Goal: Communication & Community: Share content

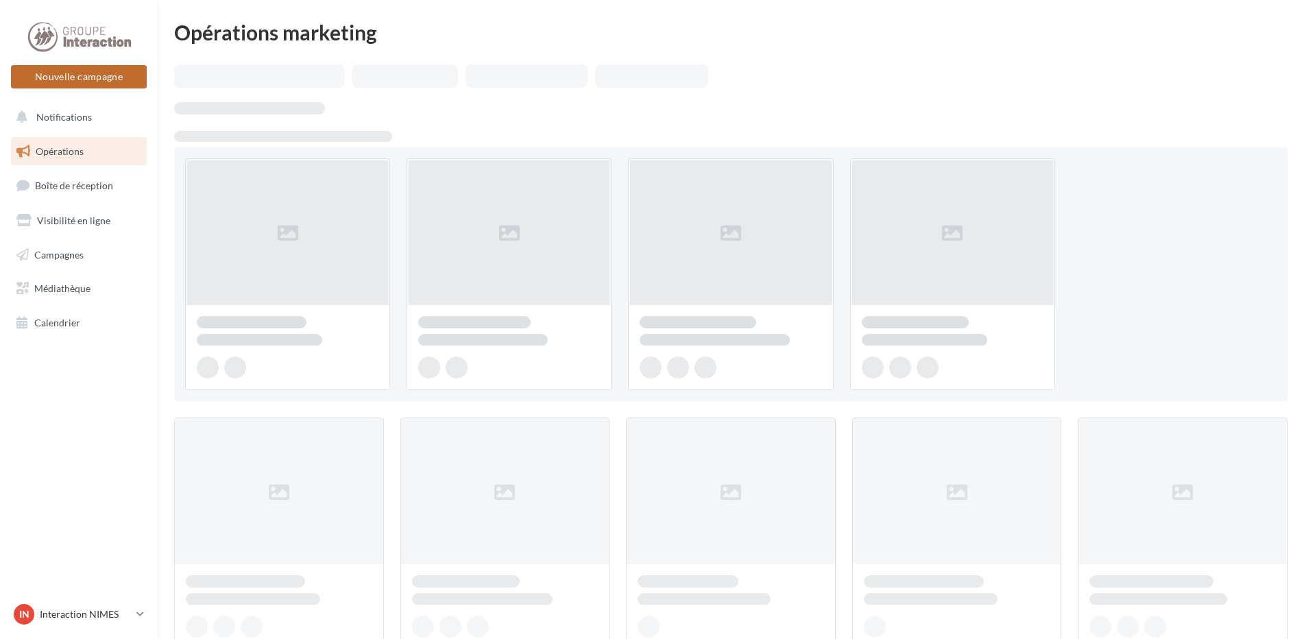
click at [80, 80] on button "Nouvelle campagne" at bounding box center [79, 76] width 136 height 23
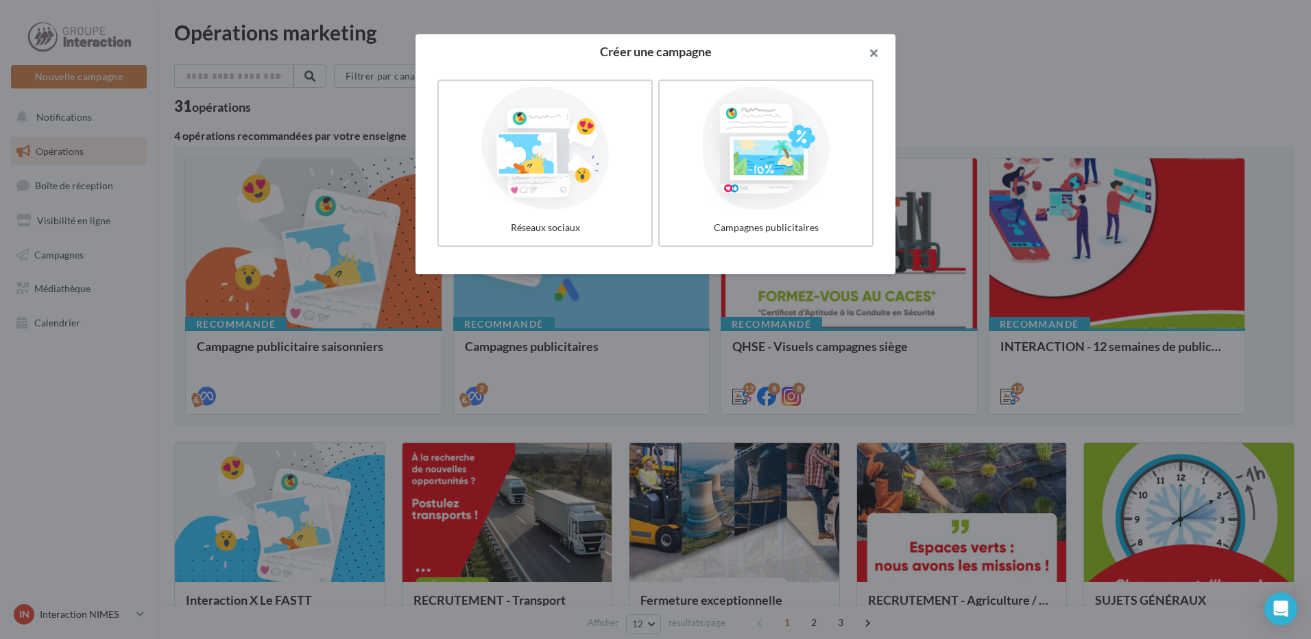
click at [871, 52] on button "button" at bounding box center [868, 54] width 55 height 41
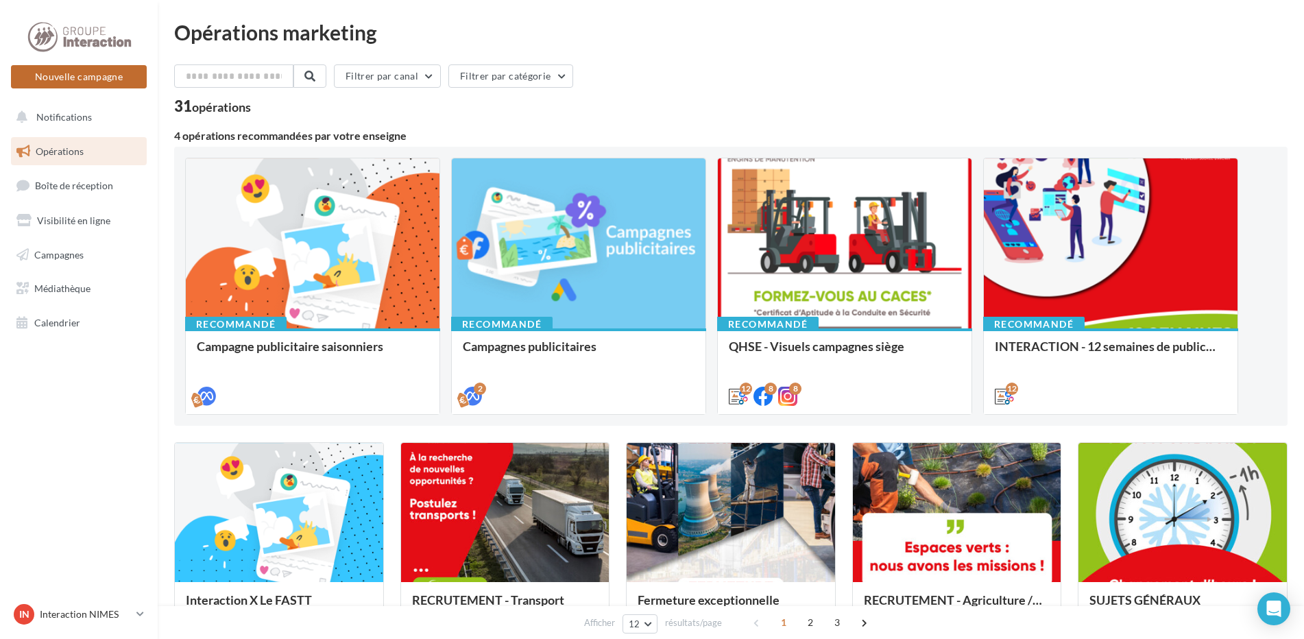
click at [64, 82] on button "Nouvelle campagne" at bounding box center [79, 76] width 136 height 23
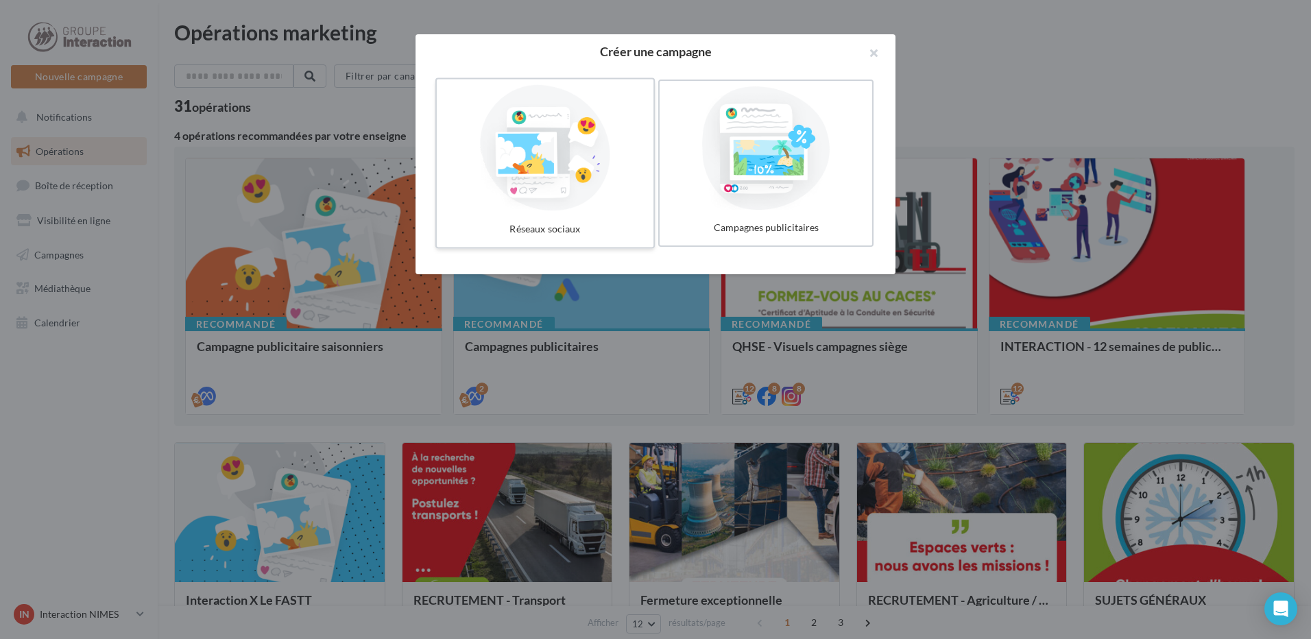
click at [473, 178] on div at bounding box center [545, 148] width 206 height 126
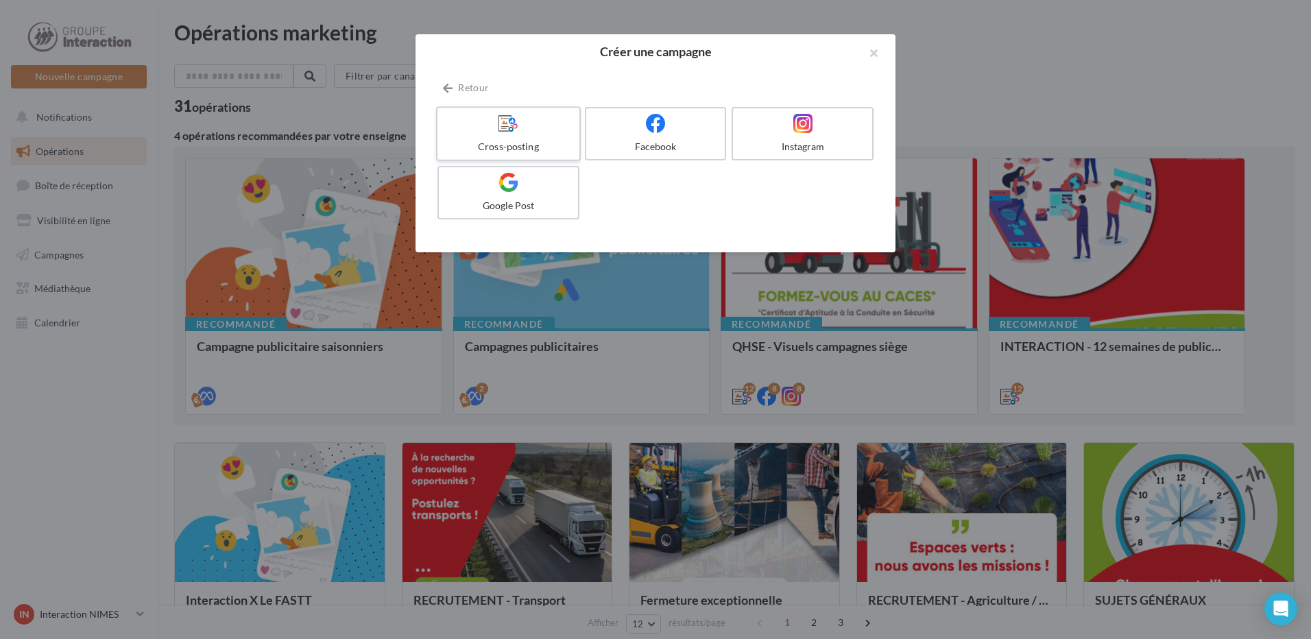
click at [505, 136] on label "Cross-posting" at bounding box center [508, 133] width 145 height 55
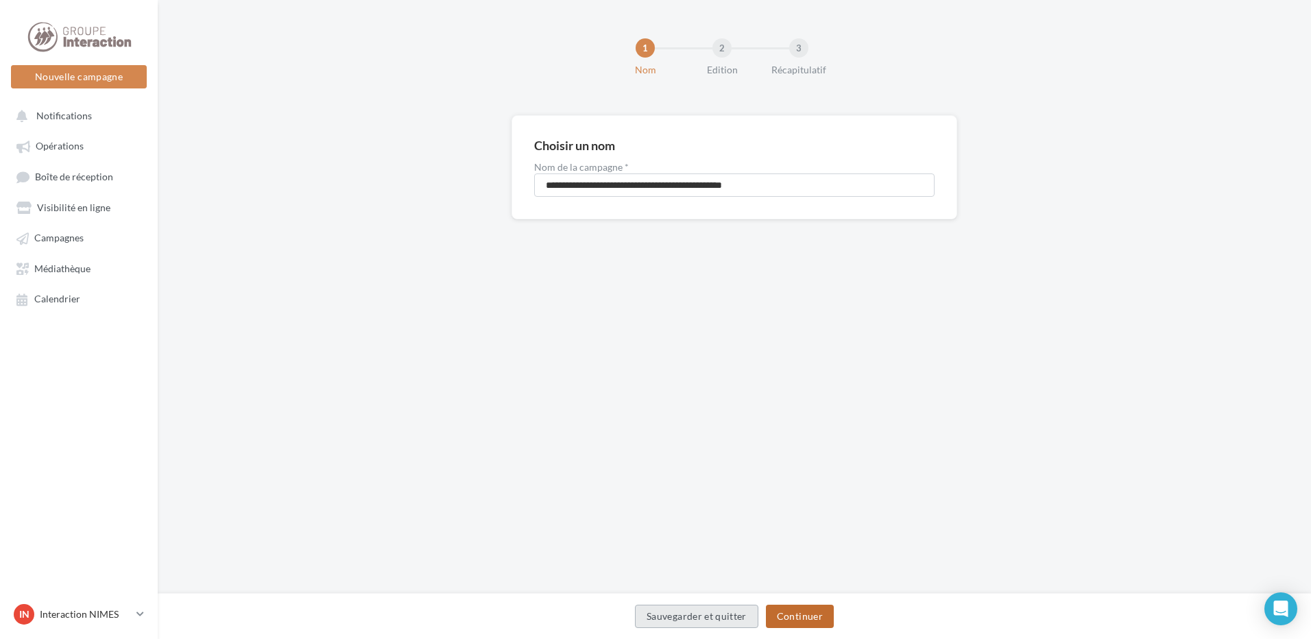
click at [789, 608] on button "Continuer" at bounding box center [800, 616] width 68 height 23
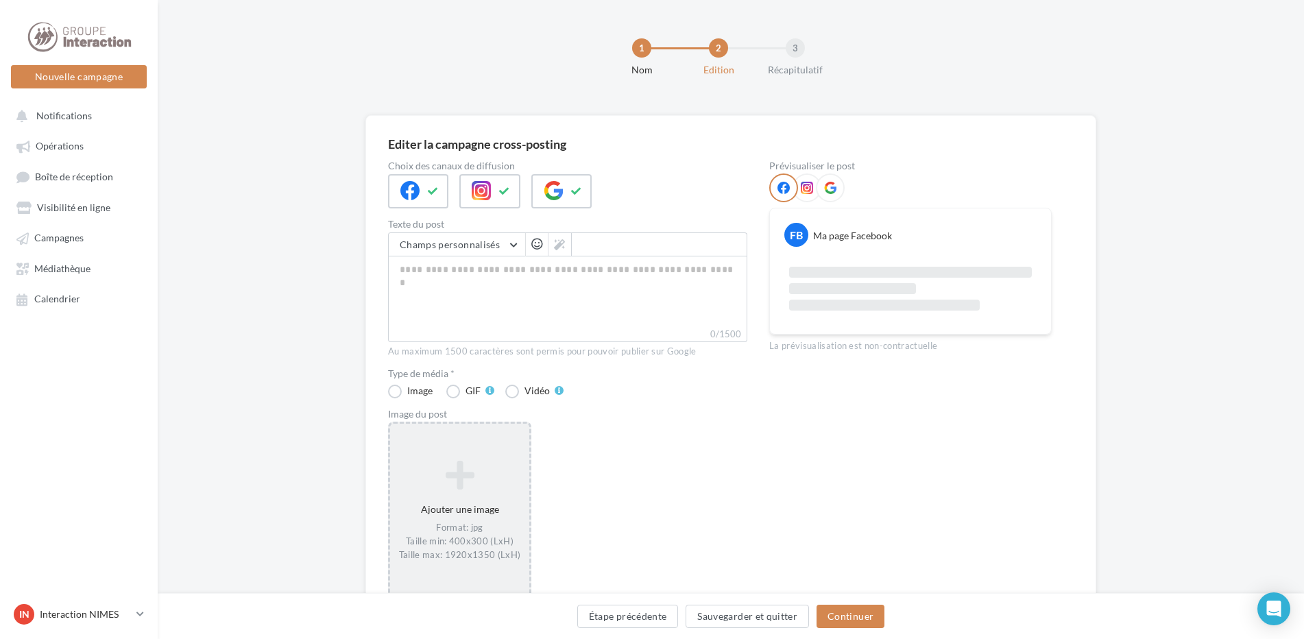
click at [464, 488] on icon at bounding box center [460, 475] width 128 height 33
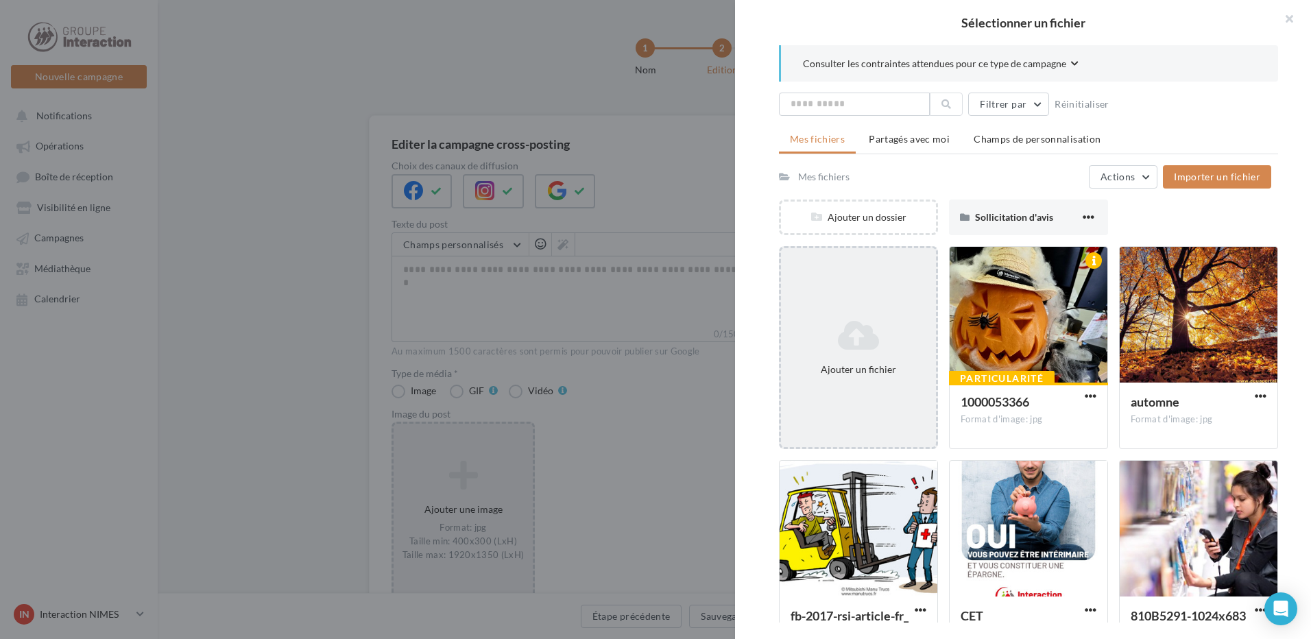
click at [862, 331] on icon at bounding box center [859, 335] width 144 height 33
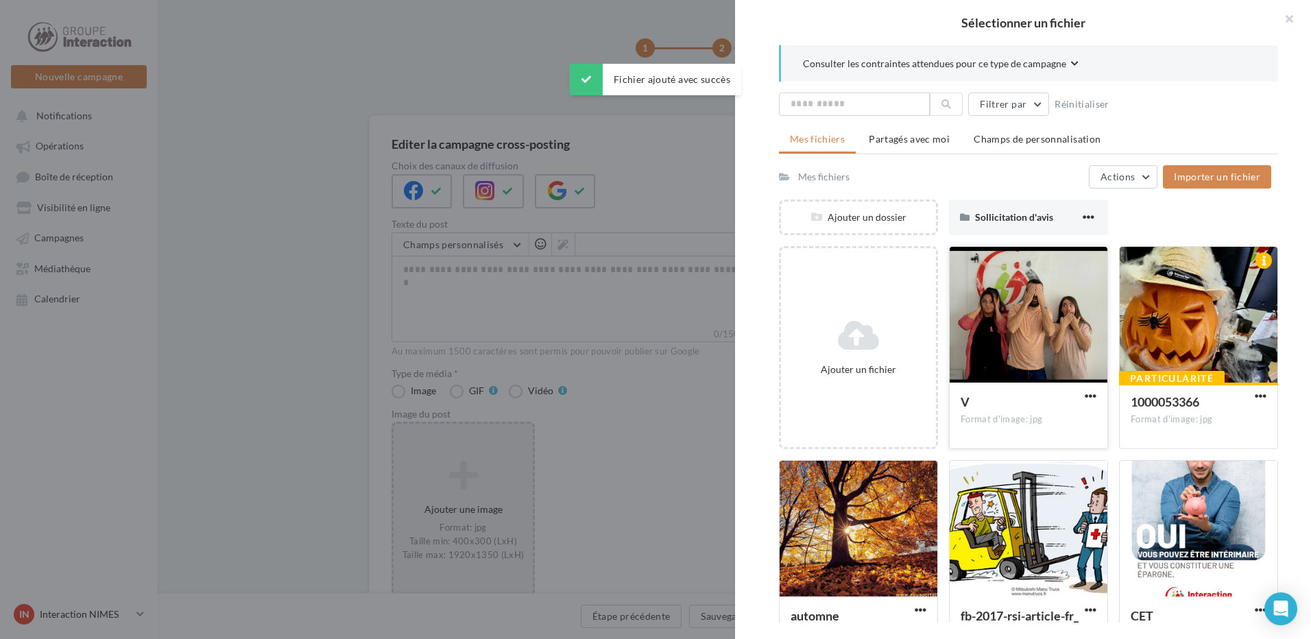
click at [1026, 301] on div at bounding box center [1029, 315] width 158 height 137
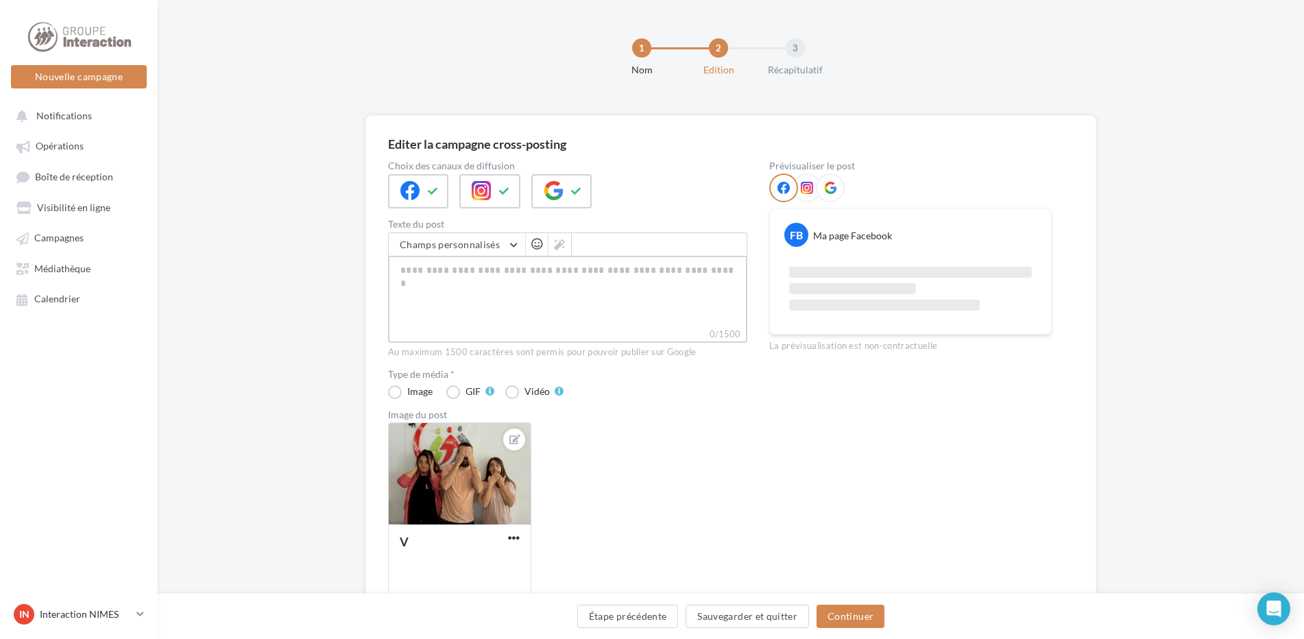
click at [448, 274] on textarea "0/1500" at bounding box center [567, 291] width 359 height 71
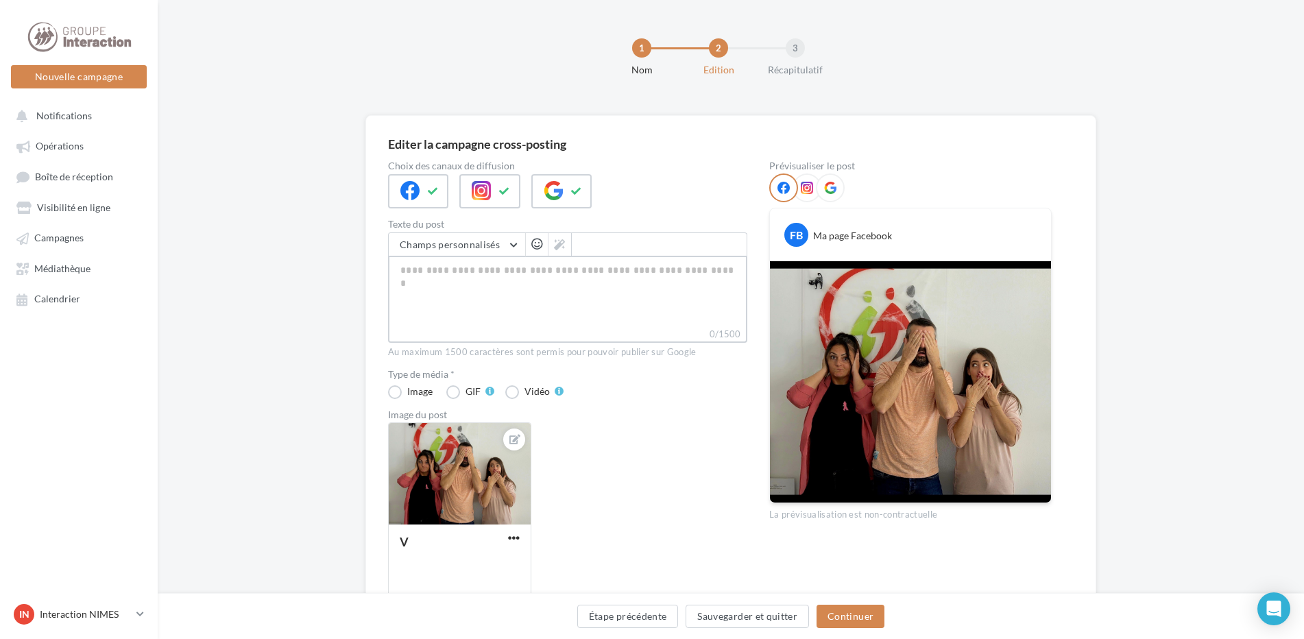
click at [413, 277] on textarea "0/1500" at bounding box center [567, 291] width 359 height 71
paste textarea "**********"
type textarea "**********"
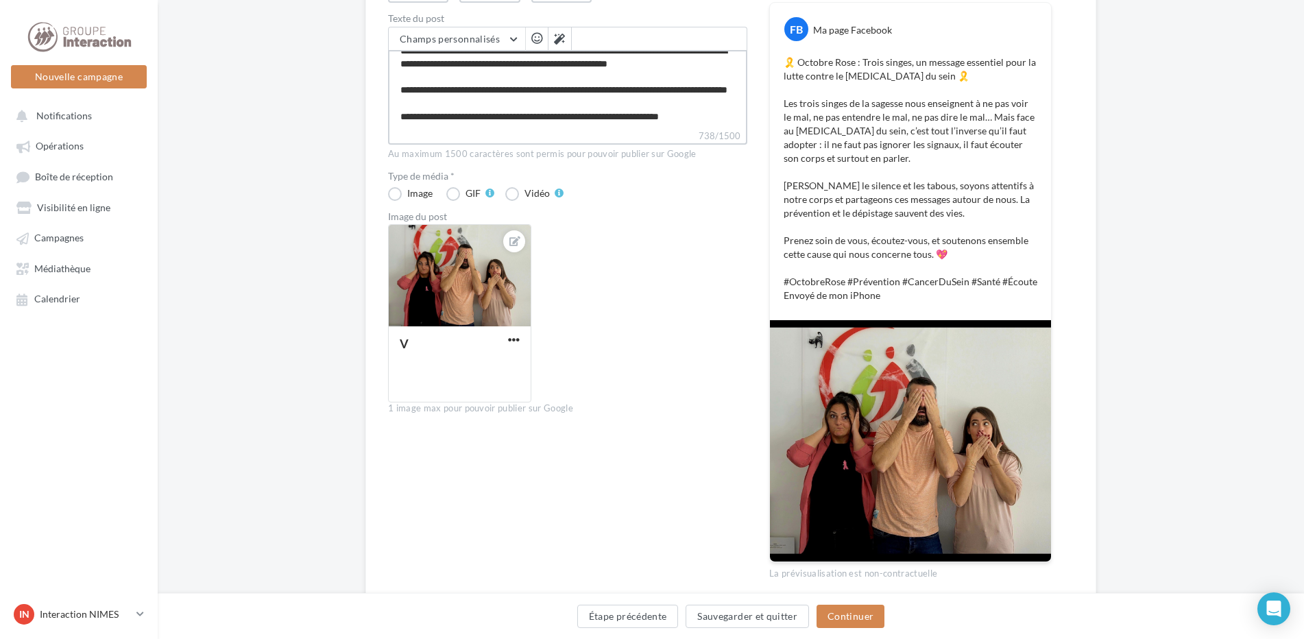
scroll to position [261, 0]
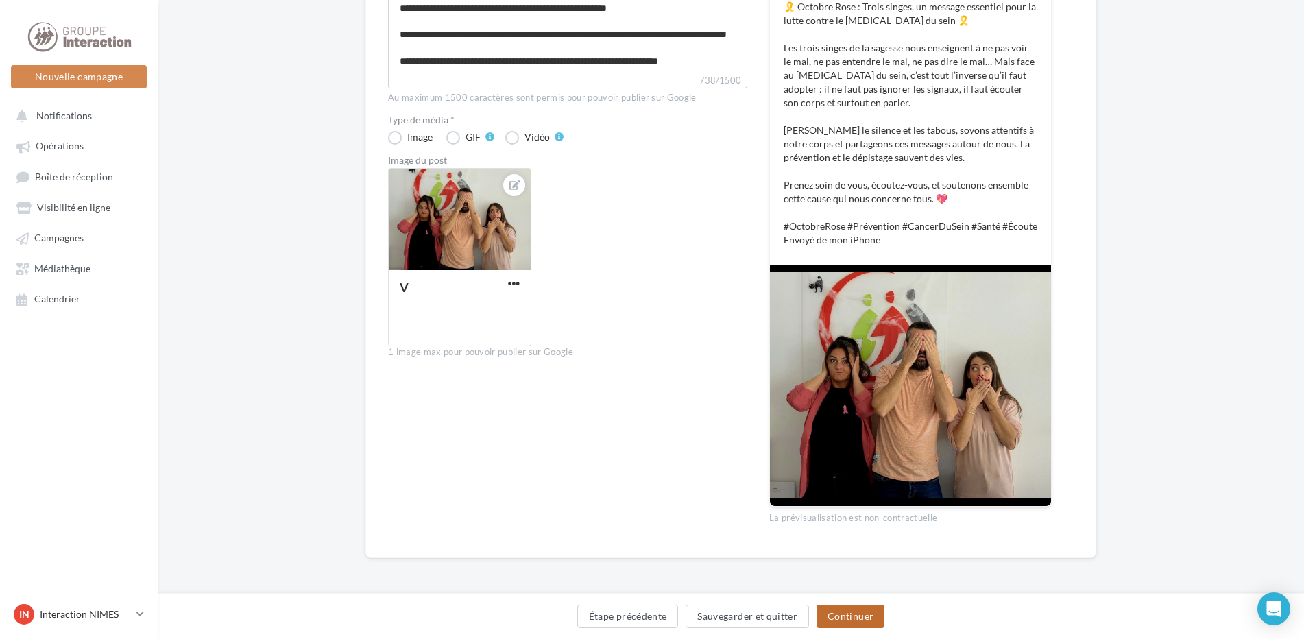
click at [858, 612] on button "Continuer" at bounding box center [851, 616] width 68 height 23
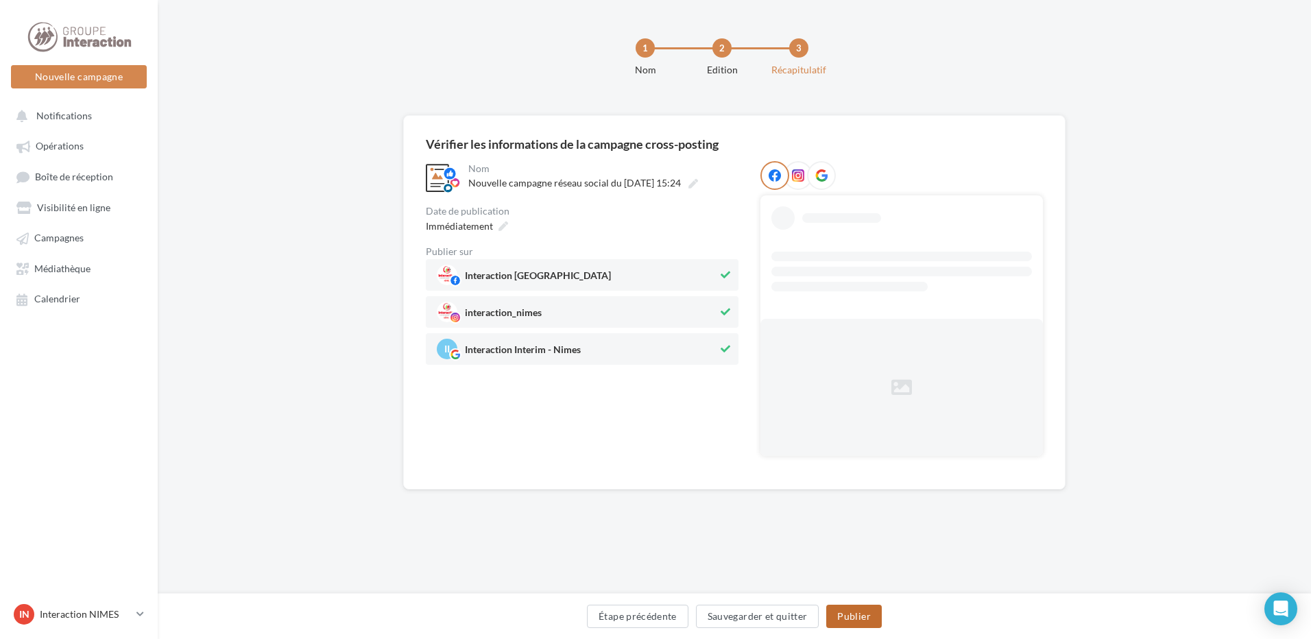
click at [859, 613] on button "Publier" at bounding box center [853, 616] width 55 height 23
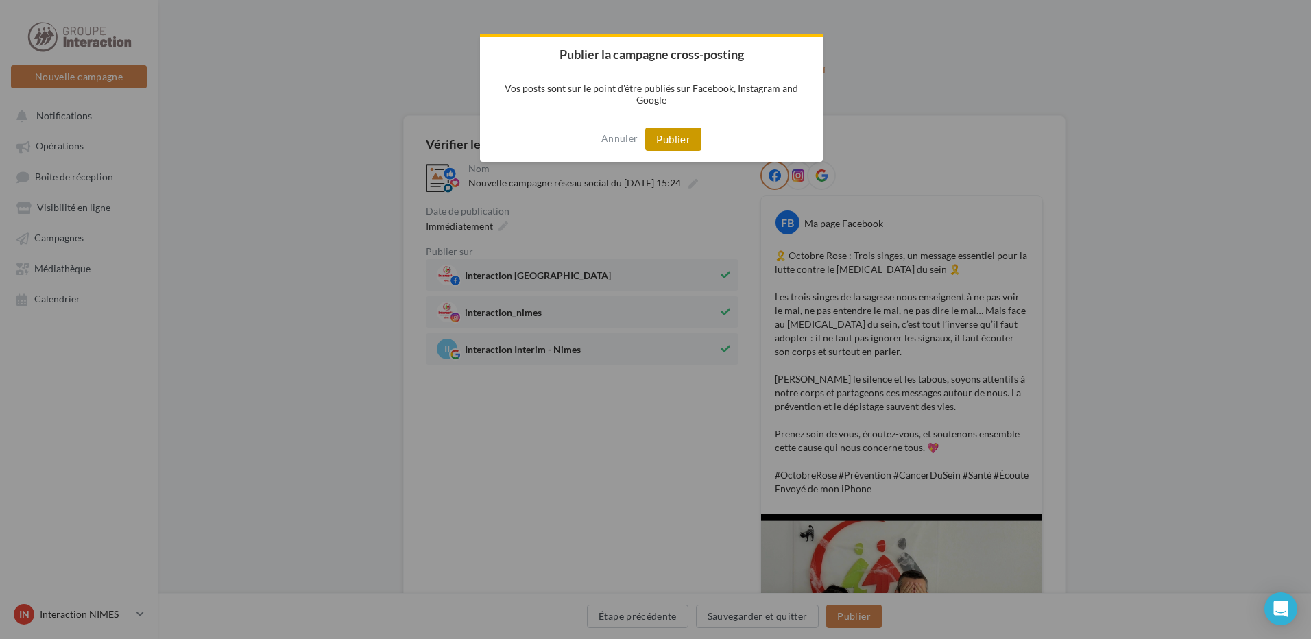
click at [686, 141] on button "Publier" at bounding box center [673, 139] width 56 height 23
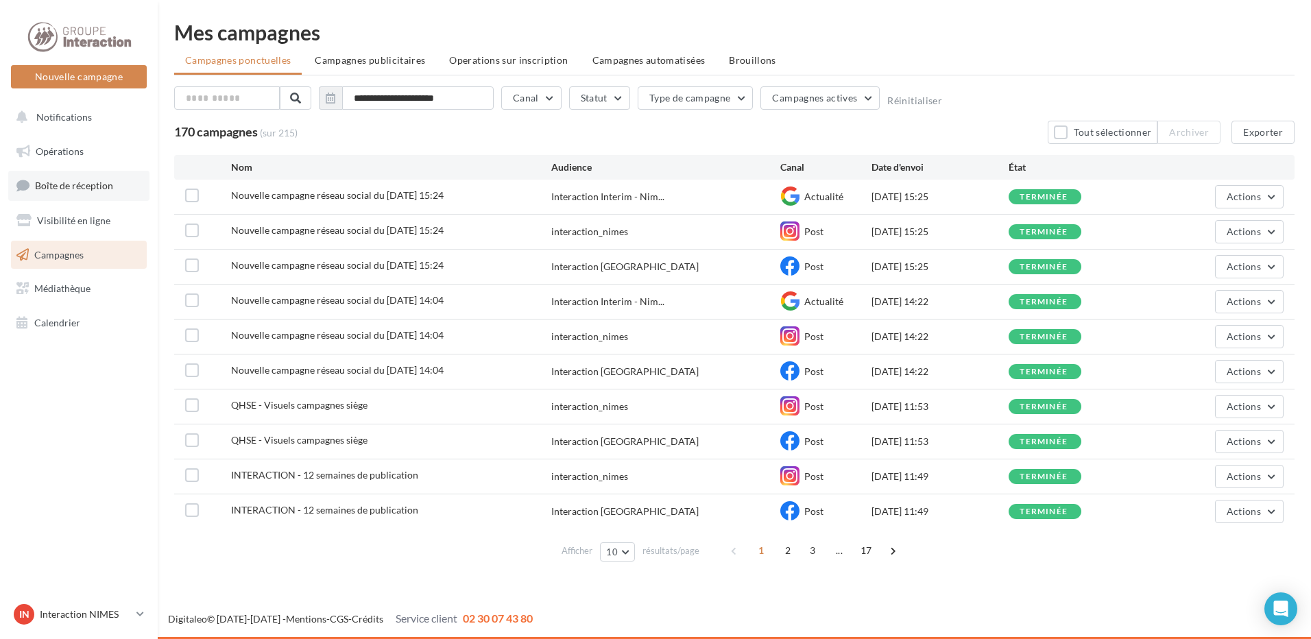
click at [62, 158] on link "Opérations" at bounding box center [78, 151] width 141 height 29
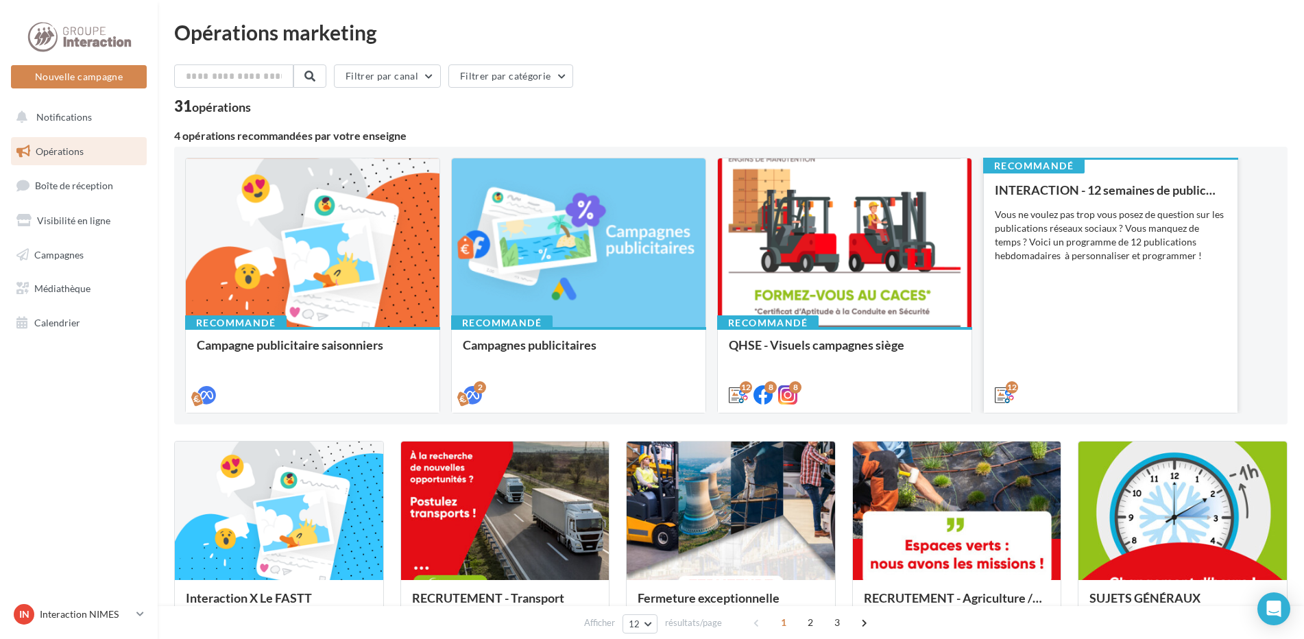
click at [1102, 352] on div "INTERACTION - 12 semaines de publication Vous ne voulez pas trop vous posez de …" at bounding box center [1111, 291] width 232 height 217
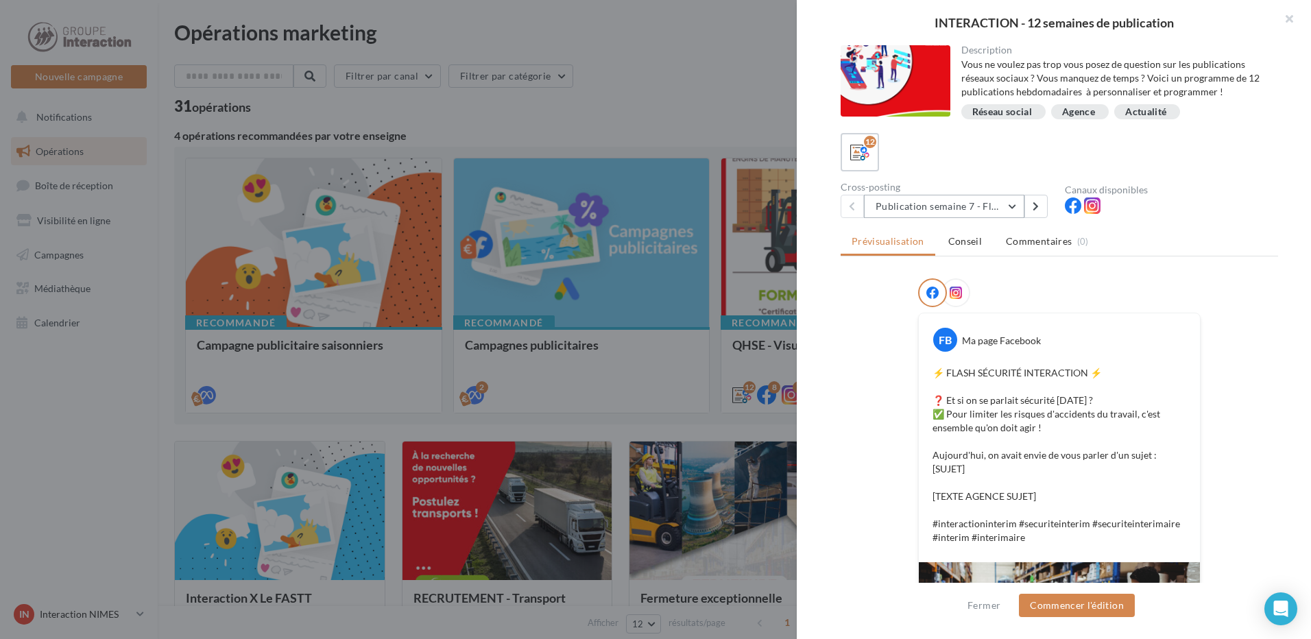
click at [1014, 205] on button "Publication semaine 7 - Flash sécurité" at bounding box center [944, 206] width 160 height 23
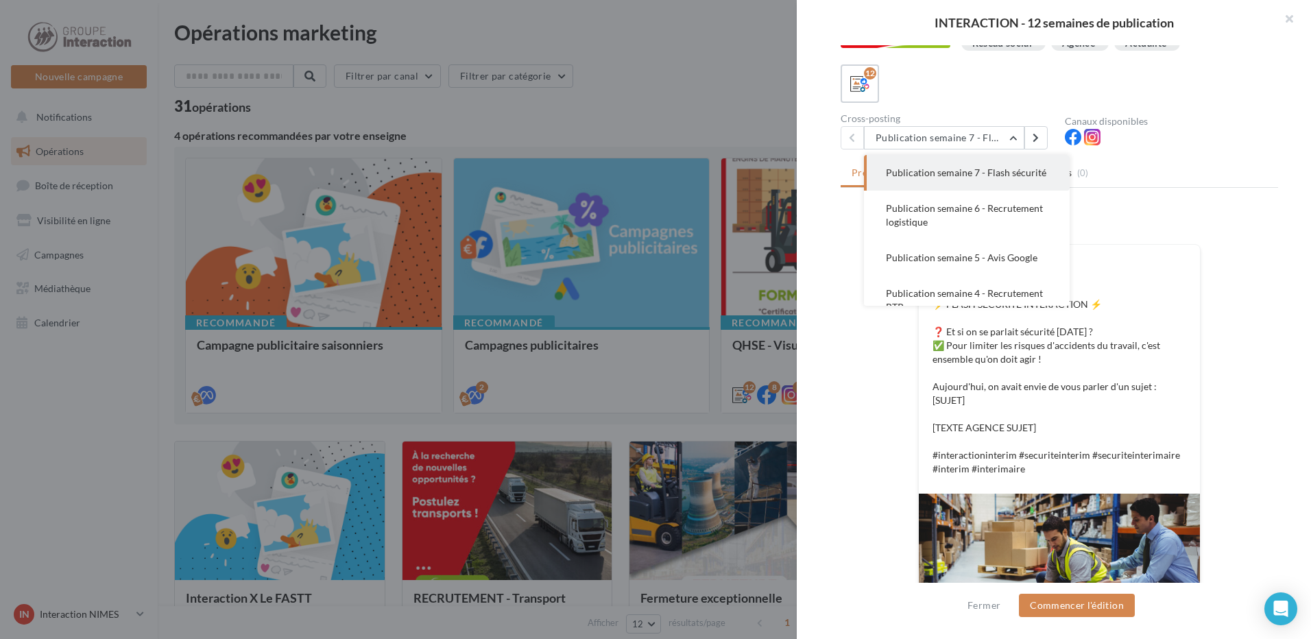
drag, startPoint x: 1218, startPoint y: 217, endPoint x: 1214, endPoint y: 223, distance: 7.4
click at [1219, 217] on div at bounding box center [1060, 227] width 438 height 34
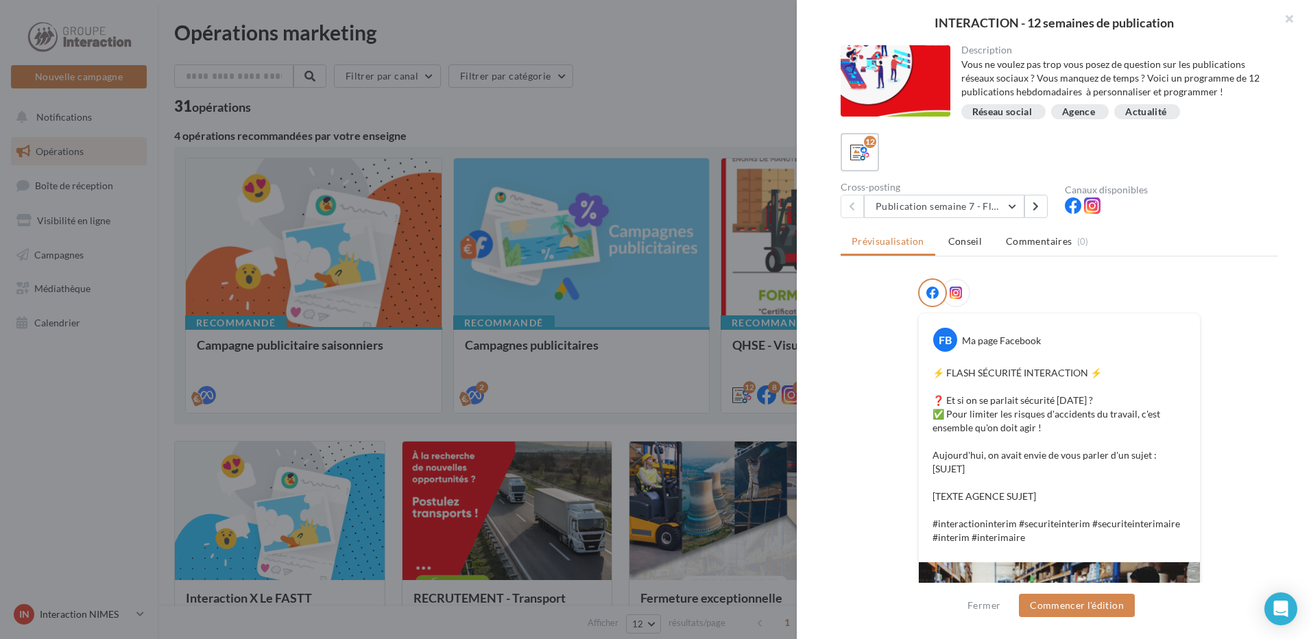
click at [622, 393] on div at bounding box center [655, 319] width 1311 height 639
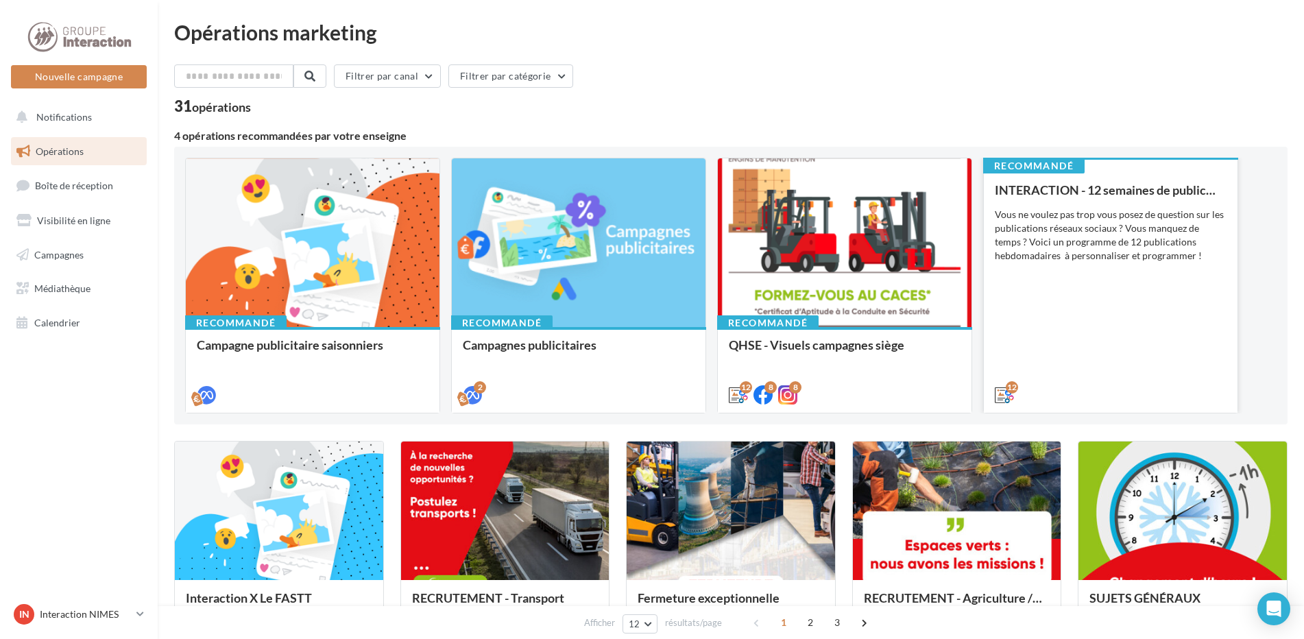
click at [1108, 312] on div "INTERACTION - 12 semaines de publication Vous ne voulez pas trop vous posez de …" at bounding box center [1111, 291] width 232 height 217
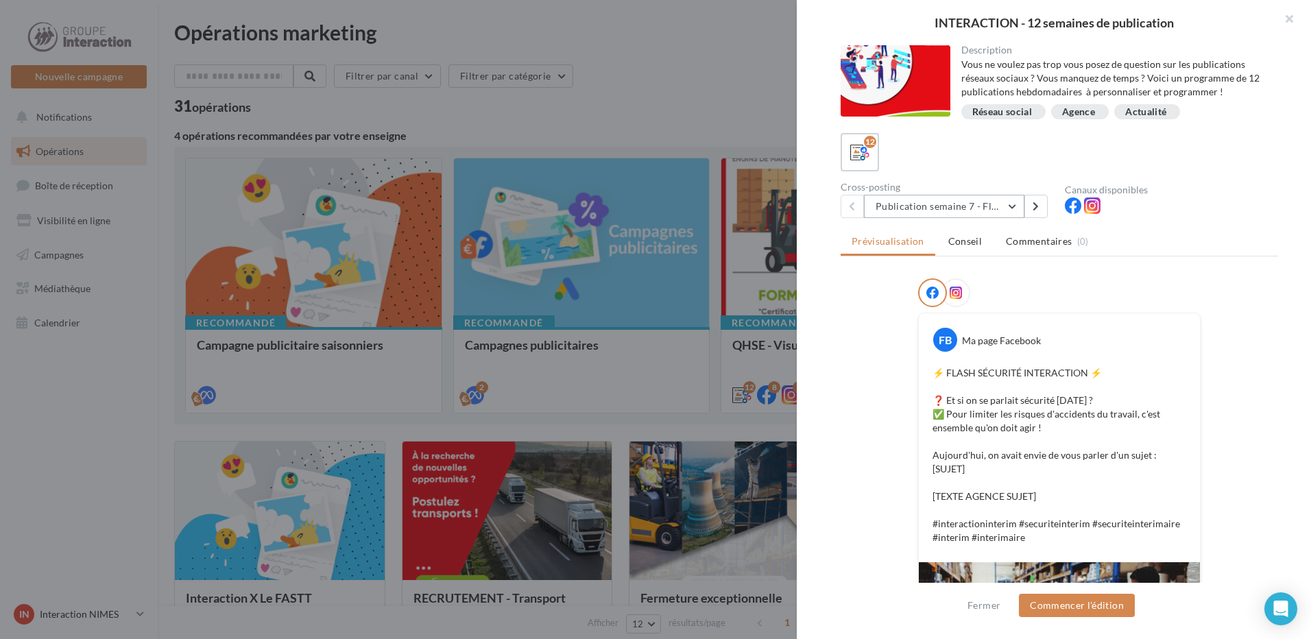
click at [1011, 202] on button "Publication semaine 7 - Flash sécurité" at bounding box center [944, 206] width 160 height 23
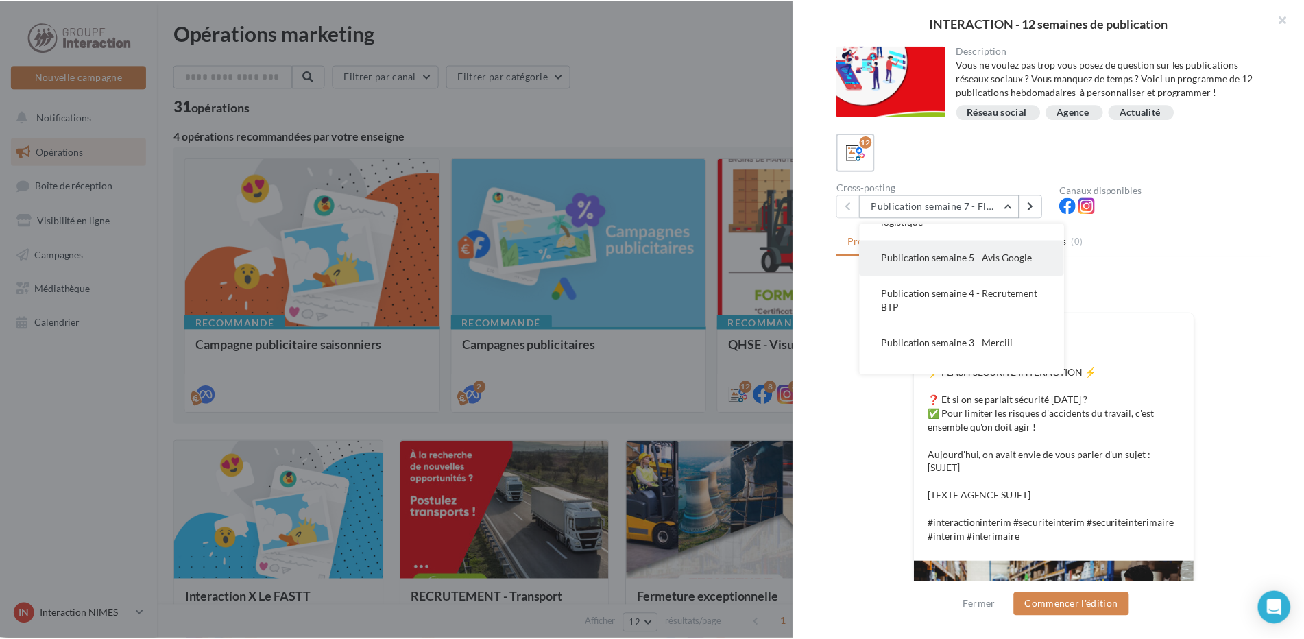
scroll to position [206, 0]
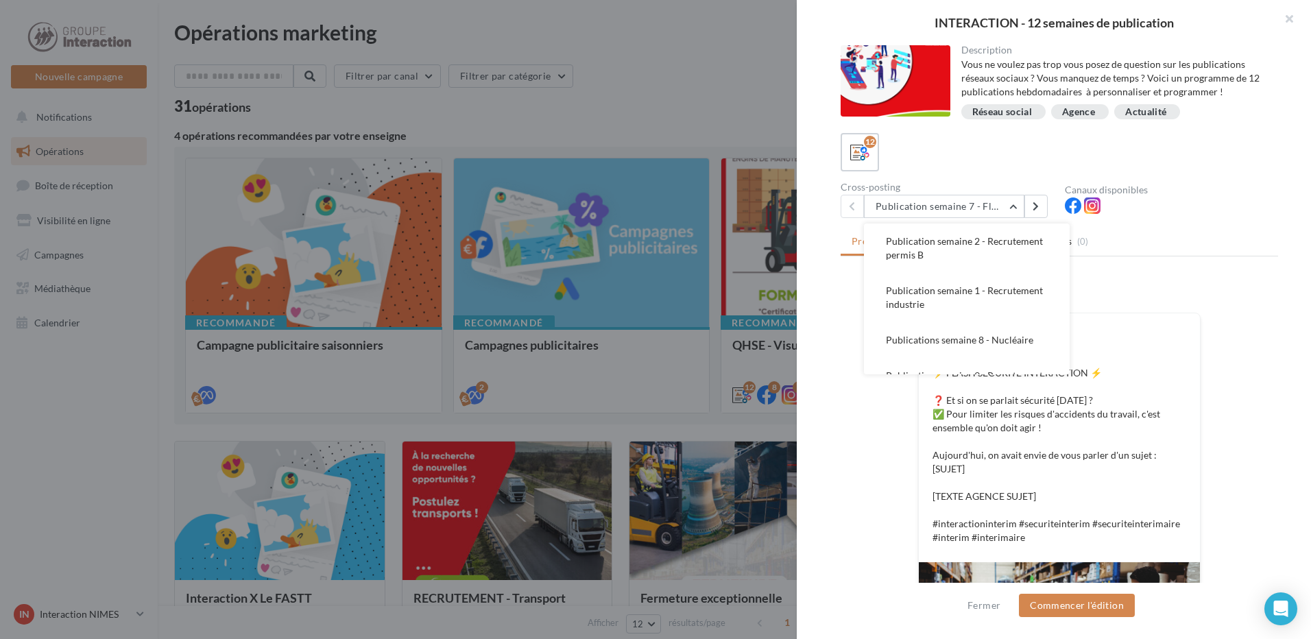
click at [671, 371] on div at bounding box center [655, 319] width 1311 height 639
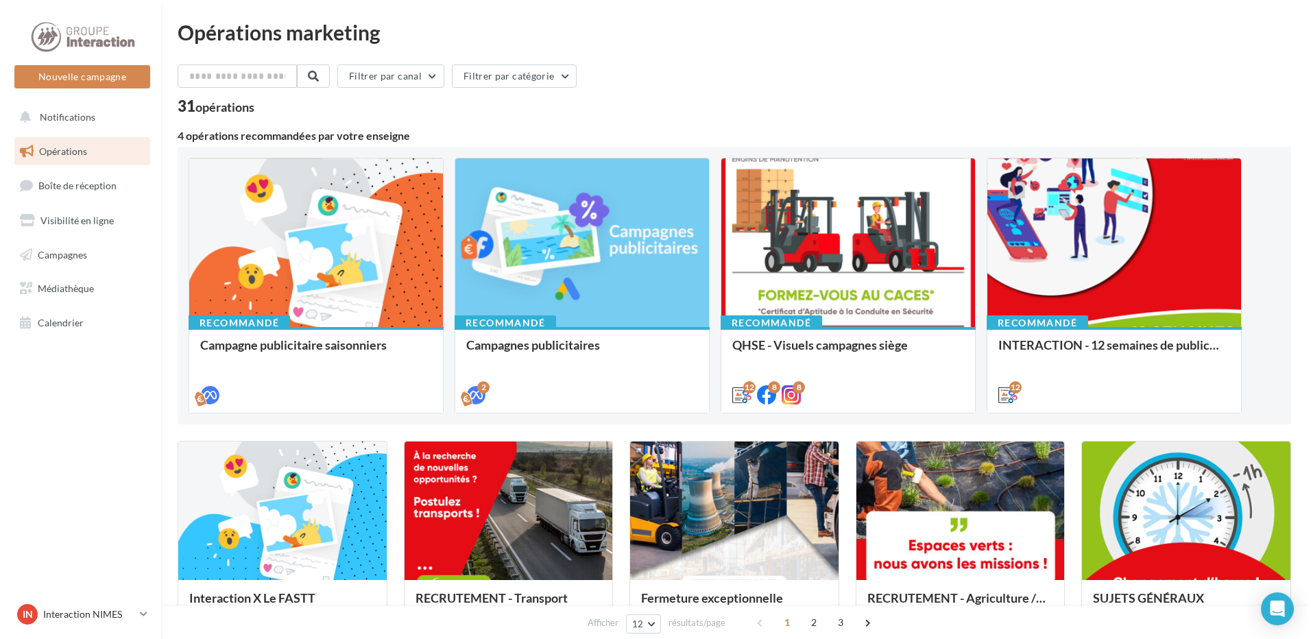
scroll to position [69, 0]
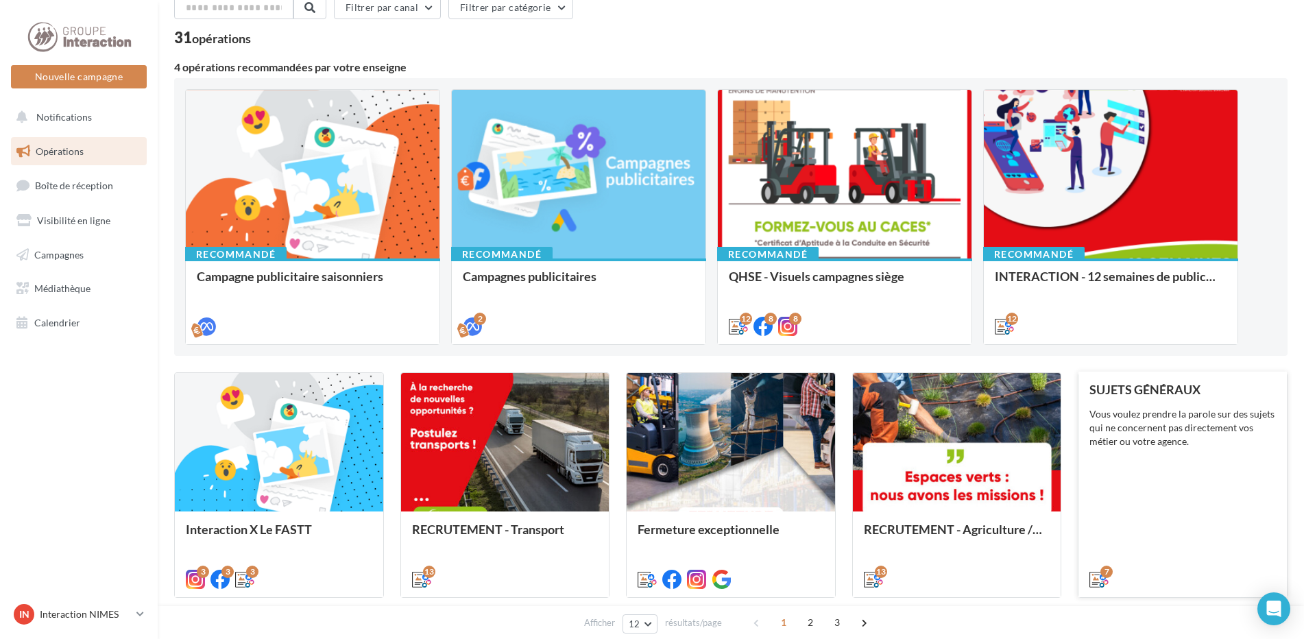
click at [1177, 520] on div "SUJETS GÉNÉRAUX Vous voulez prendre la parole sur des sujets qui ne concernent …" at bounding box center [1183, 484] width 187 height 202
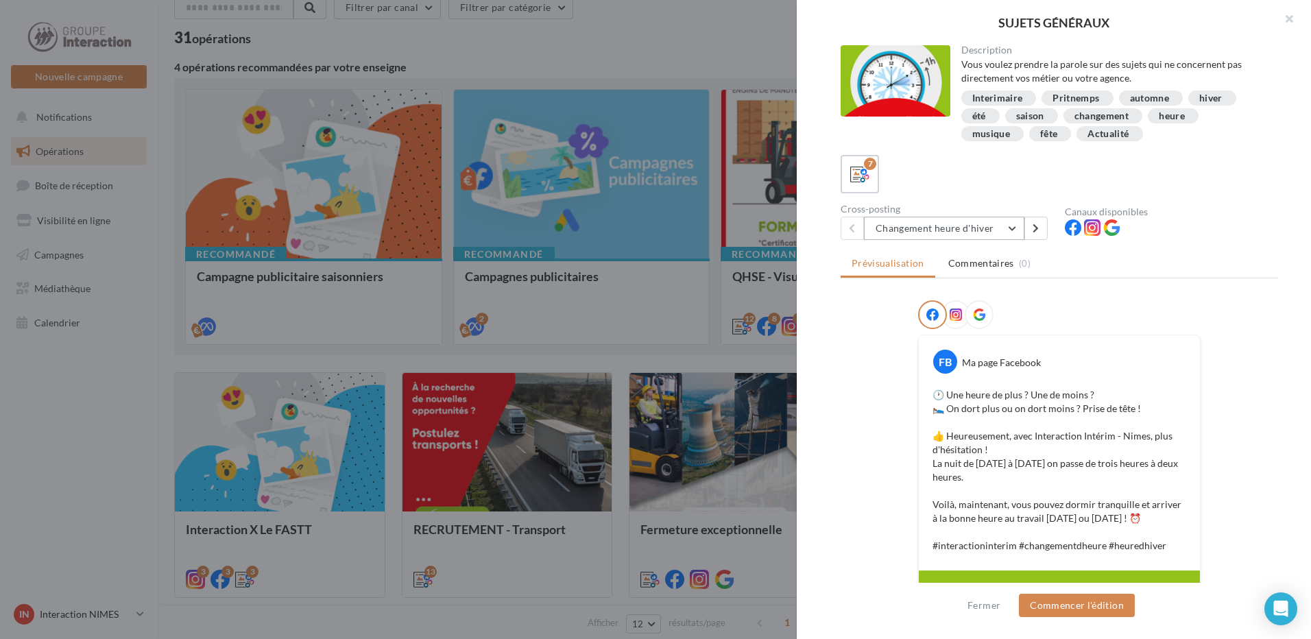
click at [1011, 226] on button "Changement heure d'hiver" at bounding box center [944, 228] width 160 height 23
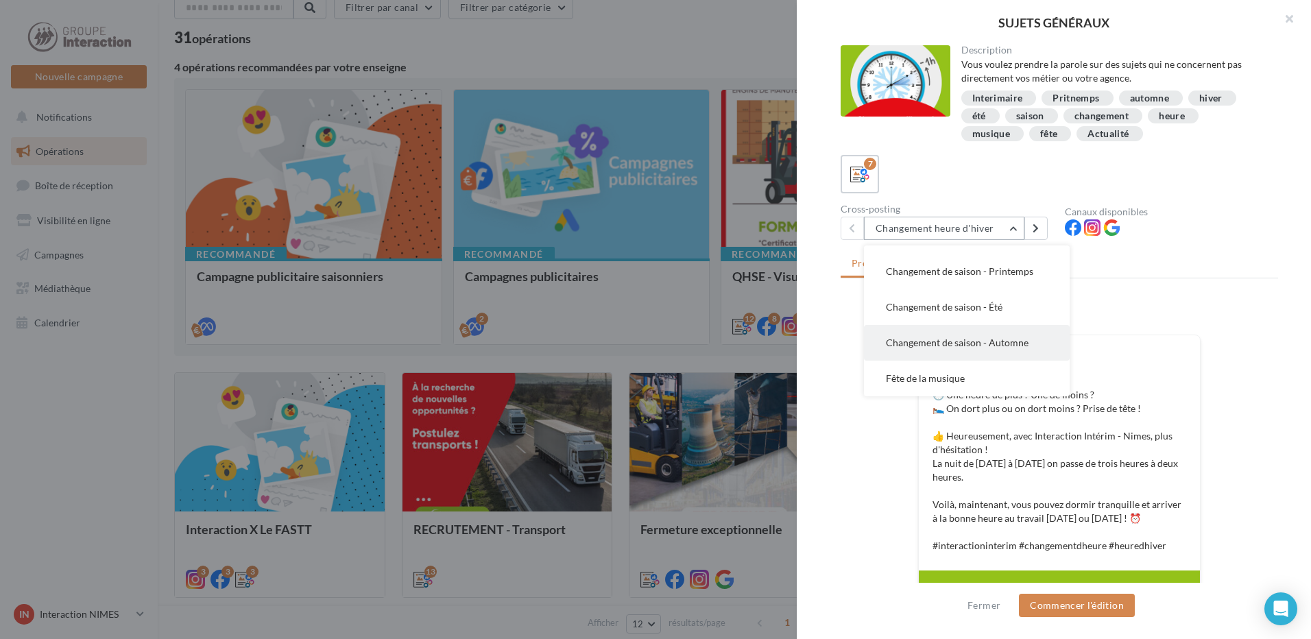
scroll to position [0, 0]
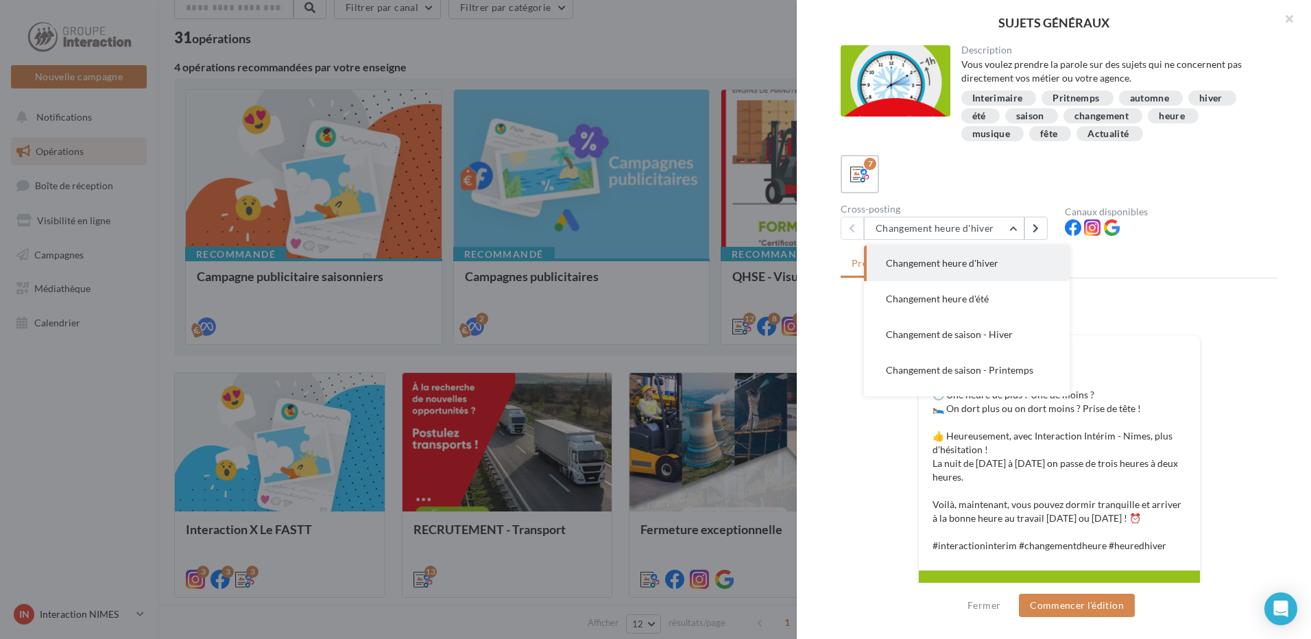
click at [593, 309] on div at bounding box center [655, 319] width 1311 height 639
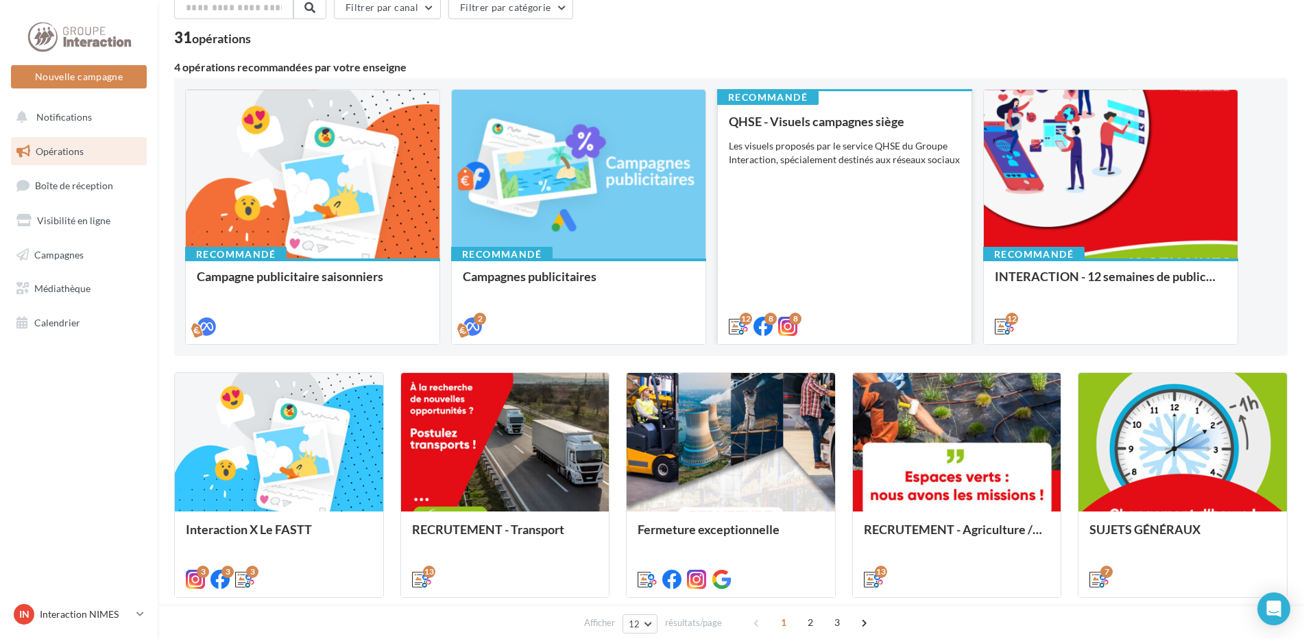
click at [795, 291] on div "QHSE - Visuels campagnes siège Les visuels proposés par le service QHSE du Grou…" at bounding box center [845, 223] width 232 height 217
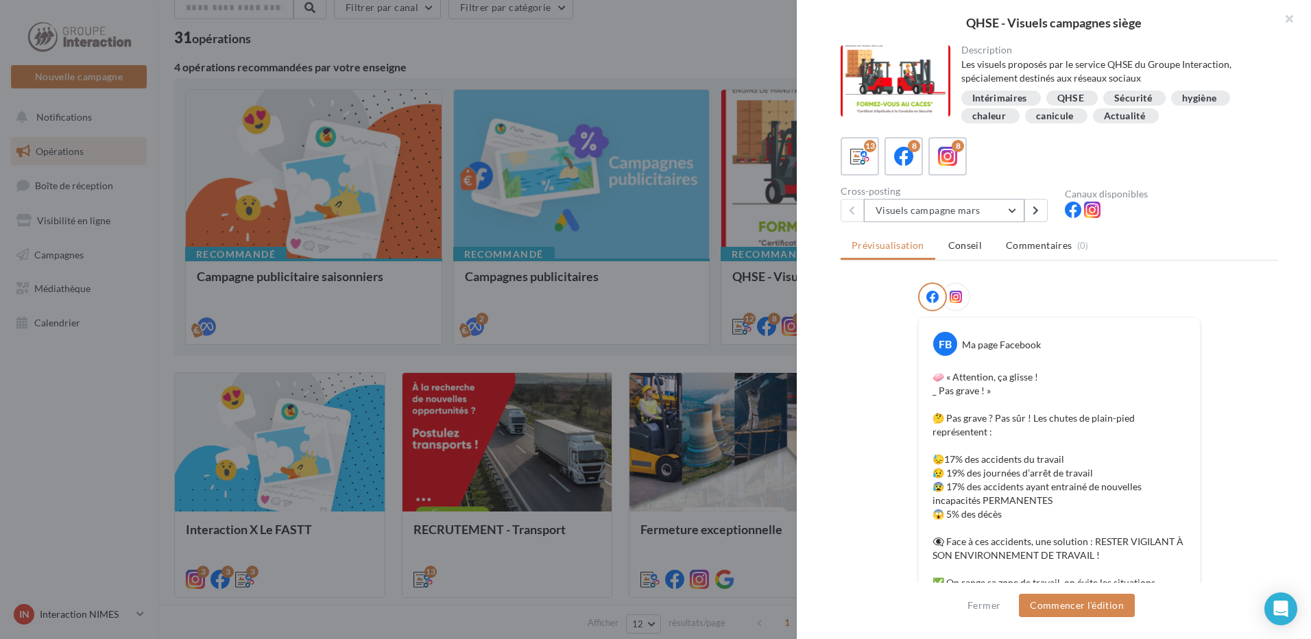
click at [1007, 211] on button "Visuels campagne mars" at bounding box center [944, 210] width 160 height 23
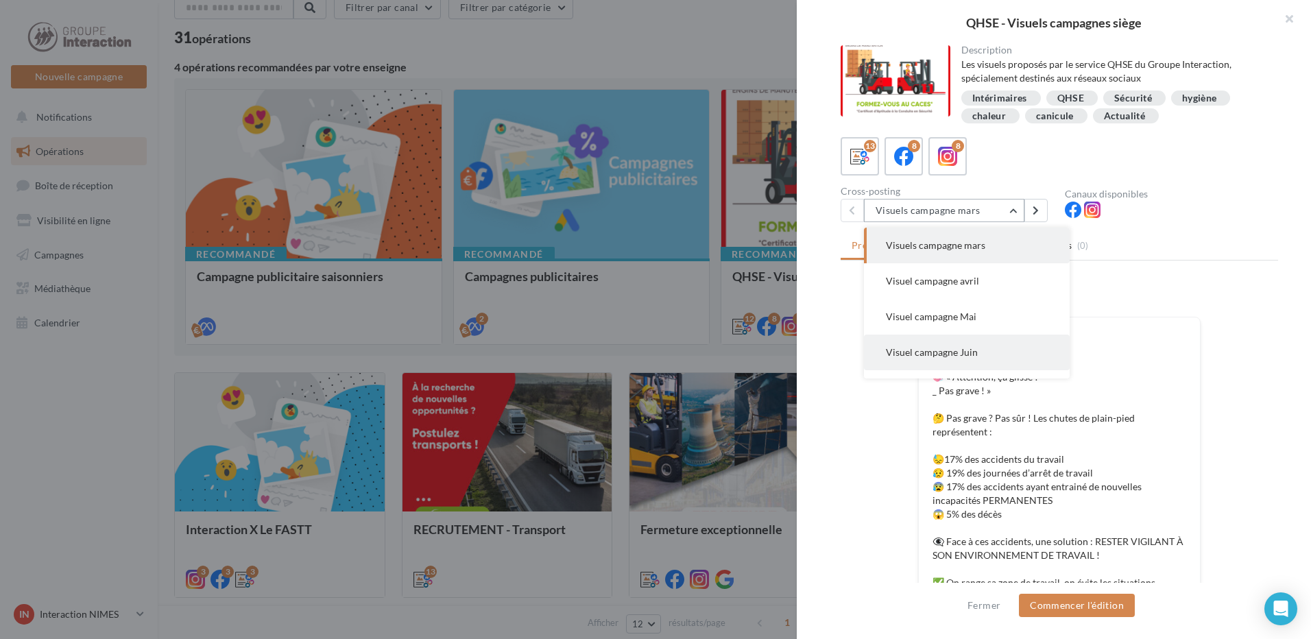
scroll to position [137, 0]
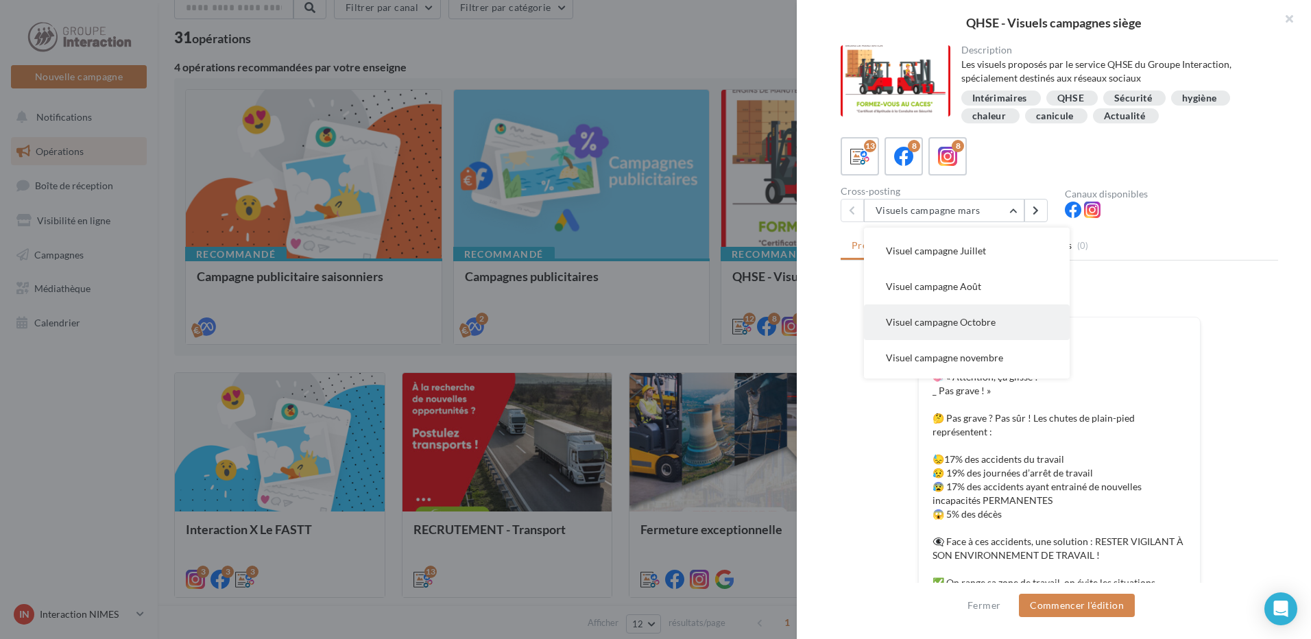
click at [974, 318] on span "Visuel campagne Octobre" at bounding box center [941, 322] width 110 height 12
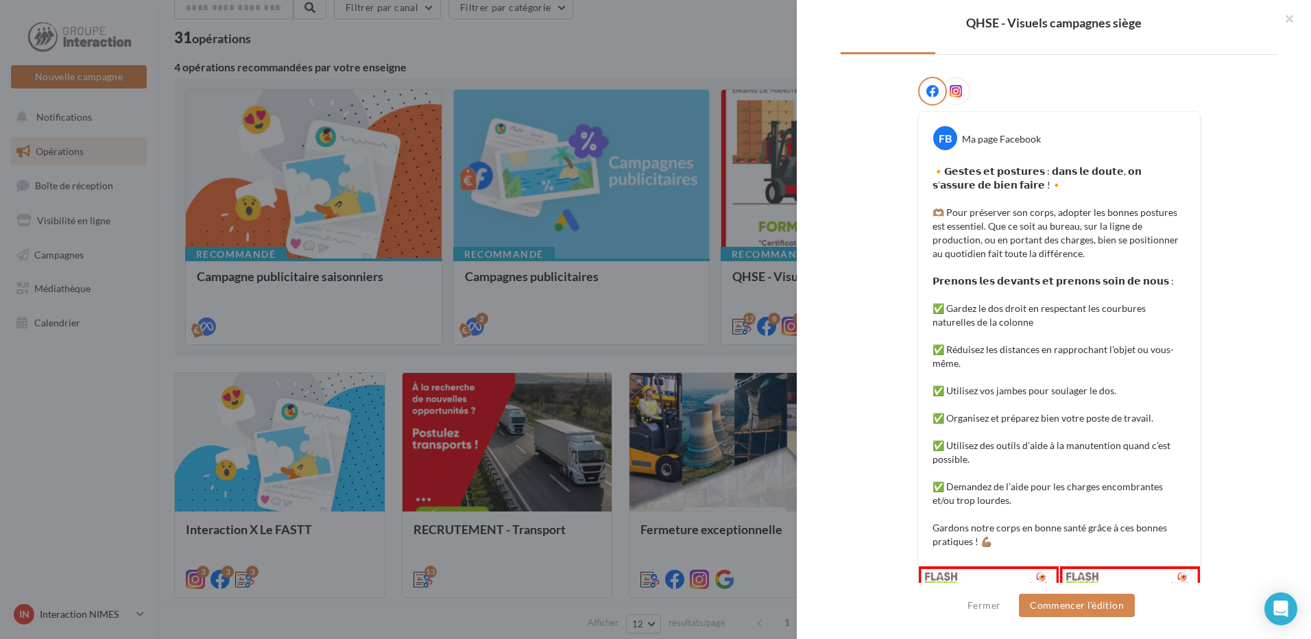
scroll to position [336, 0]
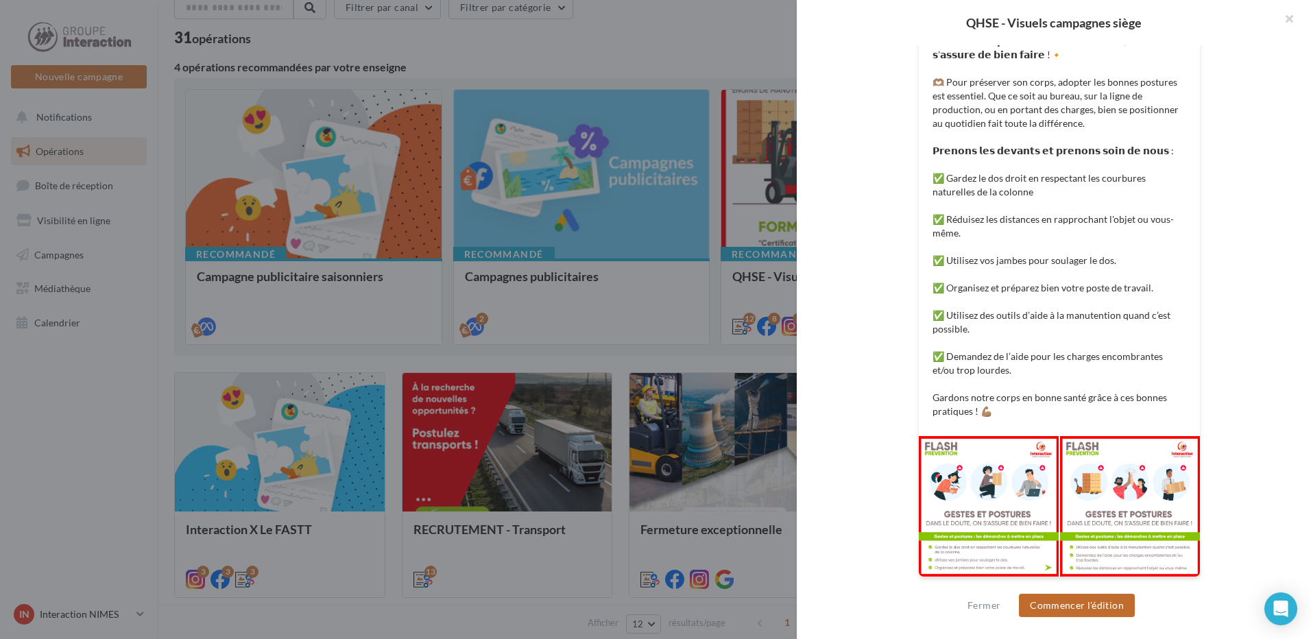
click at [1066, 607] on button "Commencer l'édition" at bounding box center [1077, 605] width 116 height 23
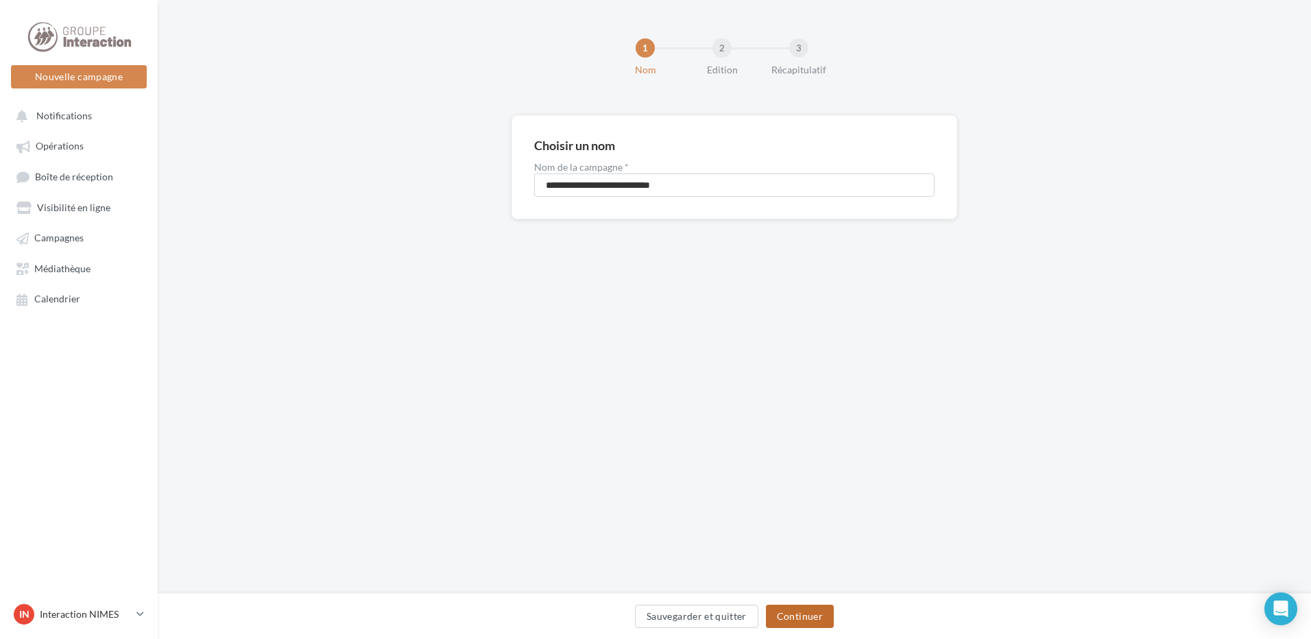
click at [793, 614] on button "Continuer" at bounding box center [800, 616] width 68 height 23
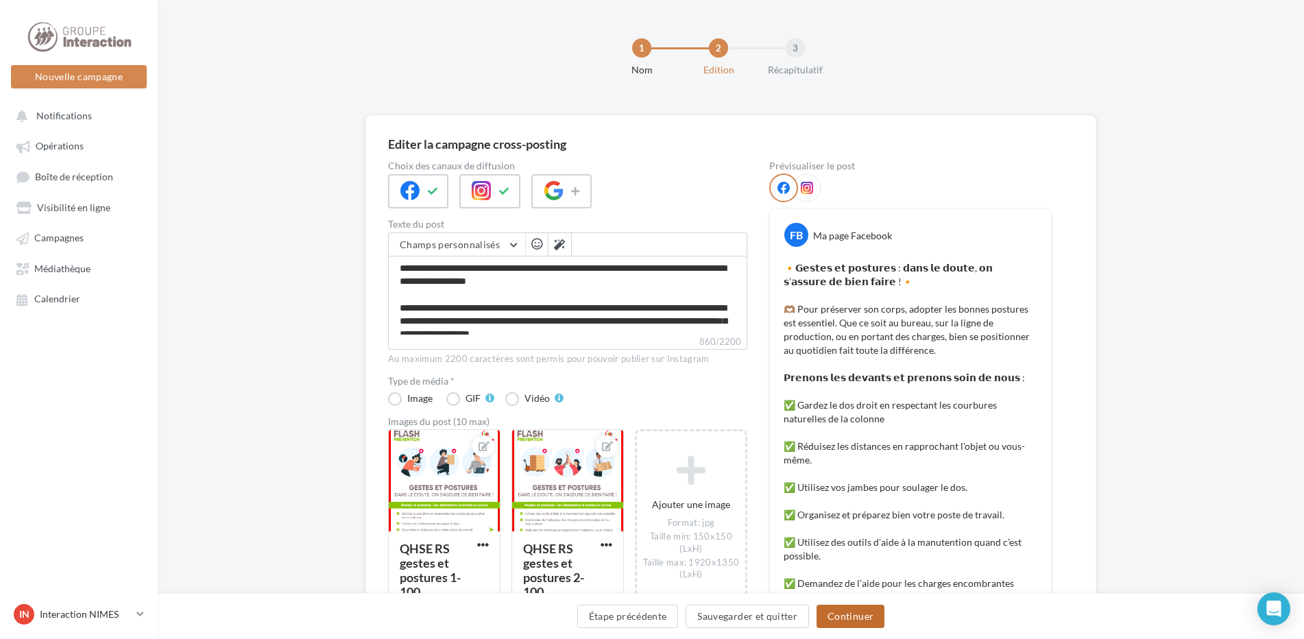
click at [847, 615] on button "Continuer" at bounding box center [851, 616] width 68 height 23
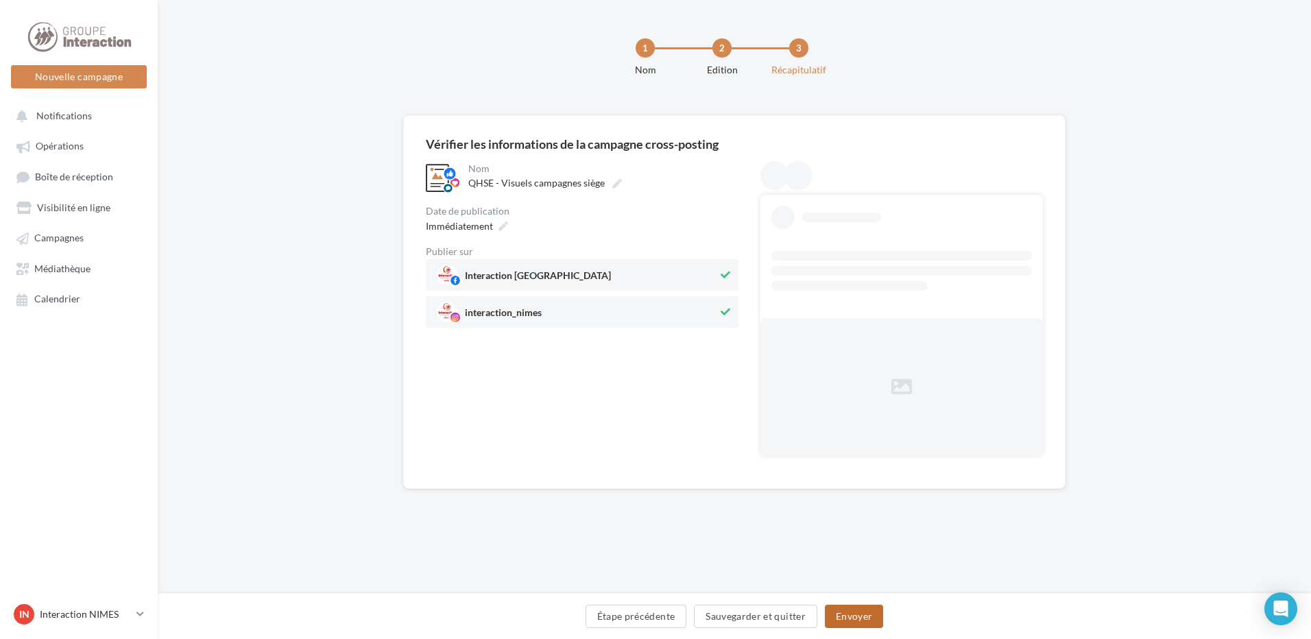
click at [847, 615] on button "Envoyer" at bounding box center [854, 616] width 58 height 23
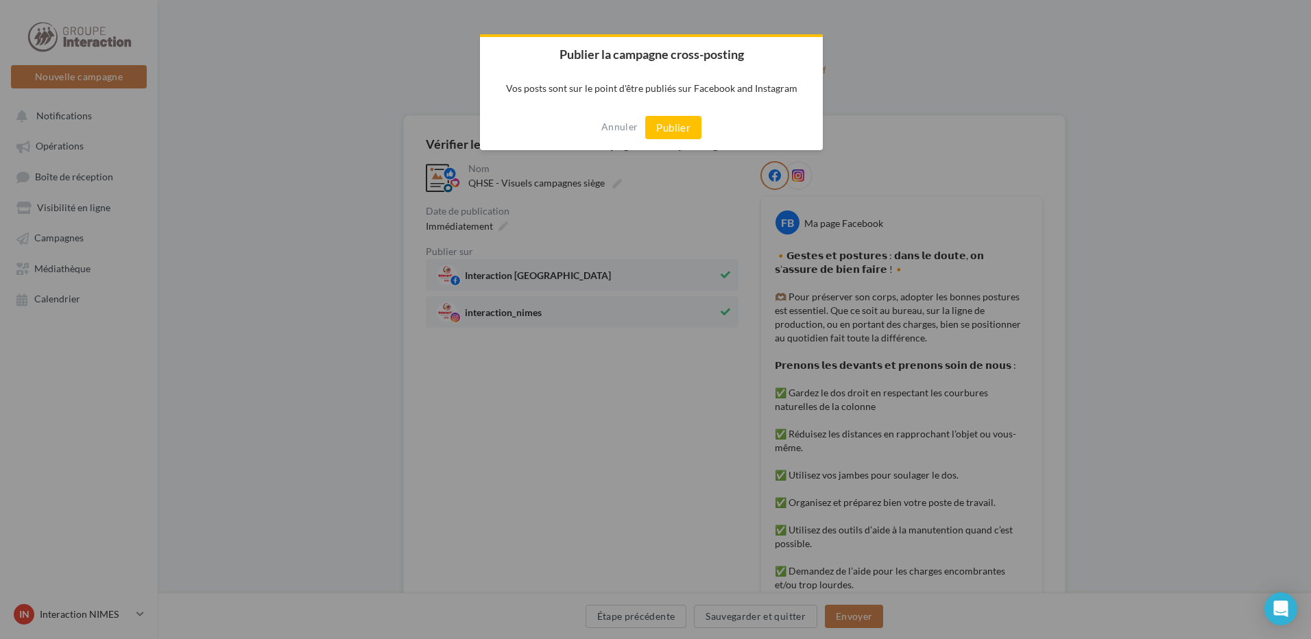
click at [676, 125] on button "Publier" at bounding box center [673, 127] width 56 height 23
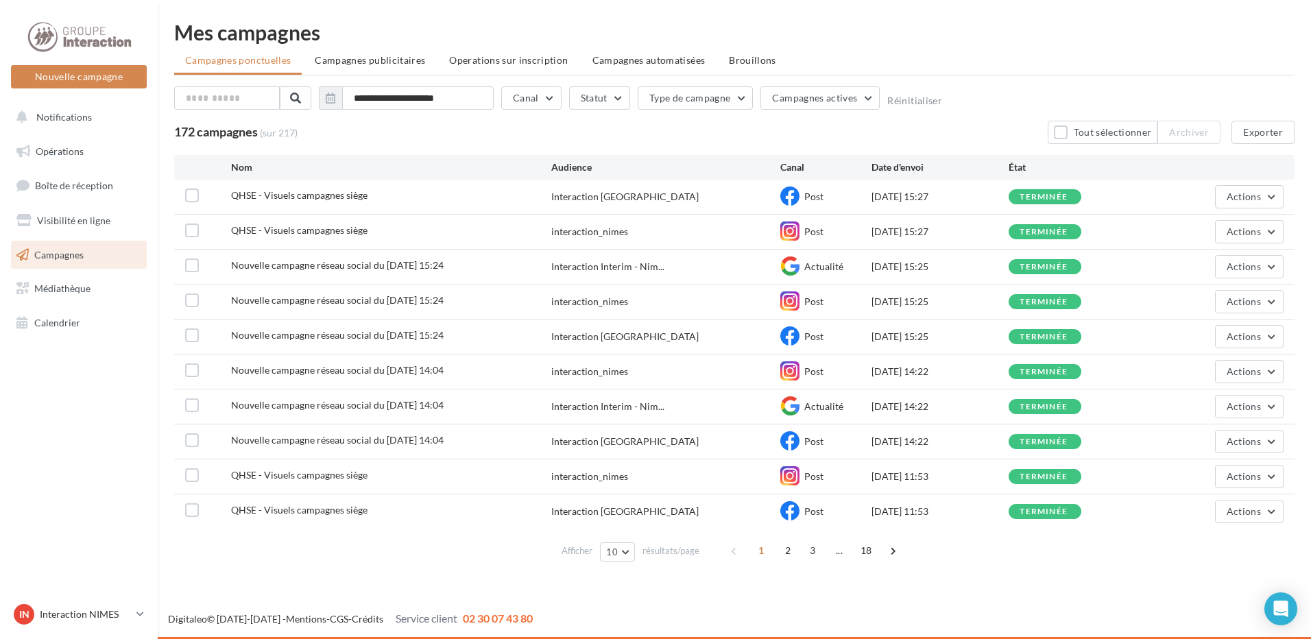
click at [86, 254] on link "Campagnes" at bounding box center [78, 255] width 141 height 29
click at [870, 555] on span "18" at bounding box center [866, 551] width 23 height 22
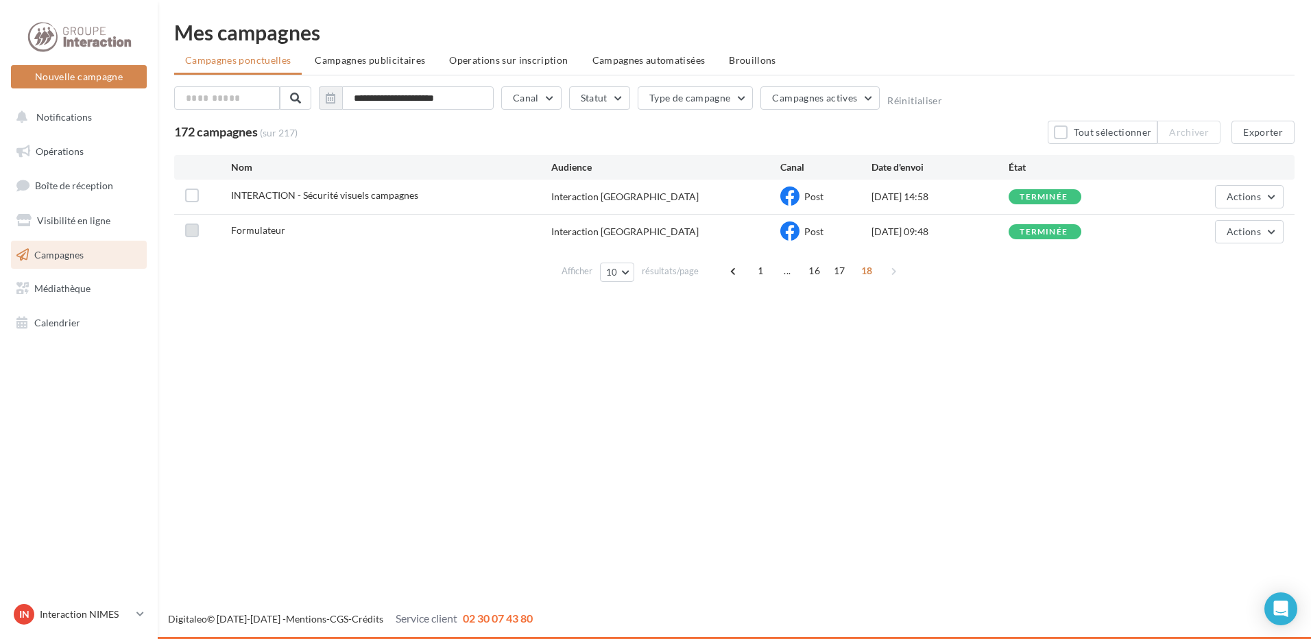
click at [189, 231] on label at bounding box center [192, 231] width 14 height 14
click at [1251, 234] on span "Actions" at bounding box center [1244, 232] width 34 height 12
click at [1195, 266] on button "Voir les résultats" at bounding box center [1215, 264] width 137 height 36
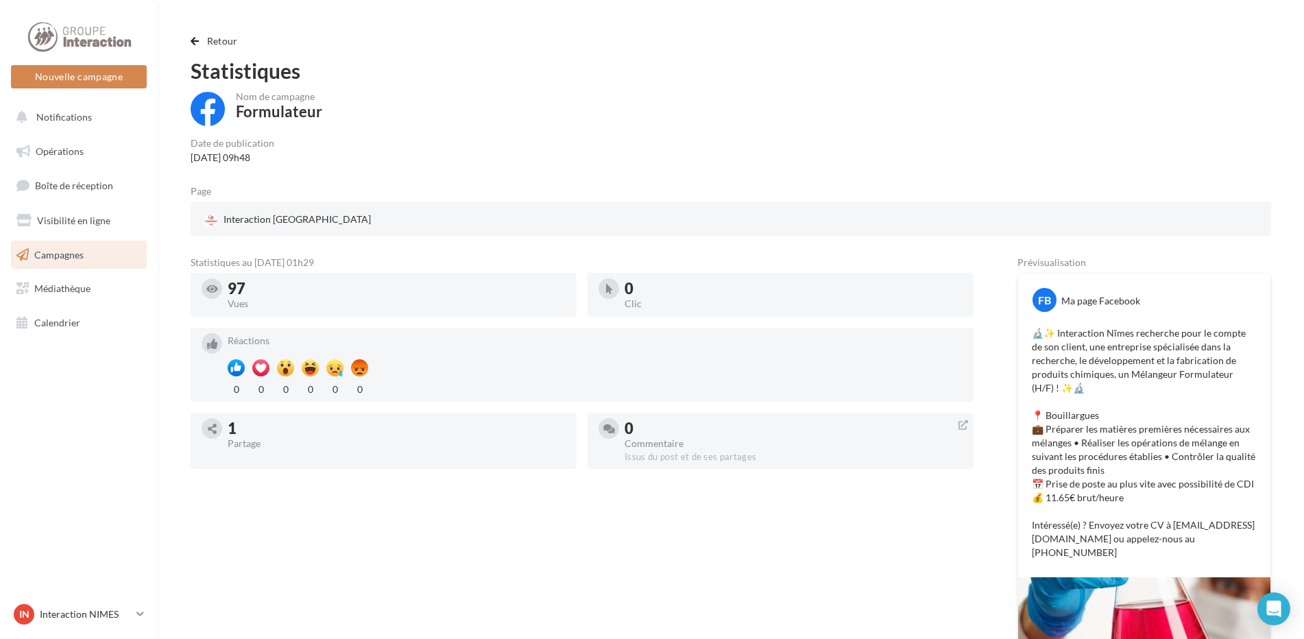
click at [216, 32] on div "Retour Statistiques Nom de campagne Formulateur Date de publication [DATE] 09h4…" at bounding box center [731, 383] width 1147 height 722
click at [221, 35] on span "Retour" at bounding box center [222, 41] width 31 height 12
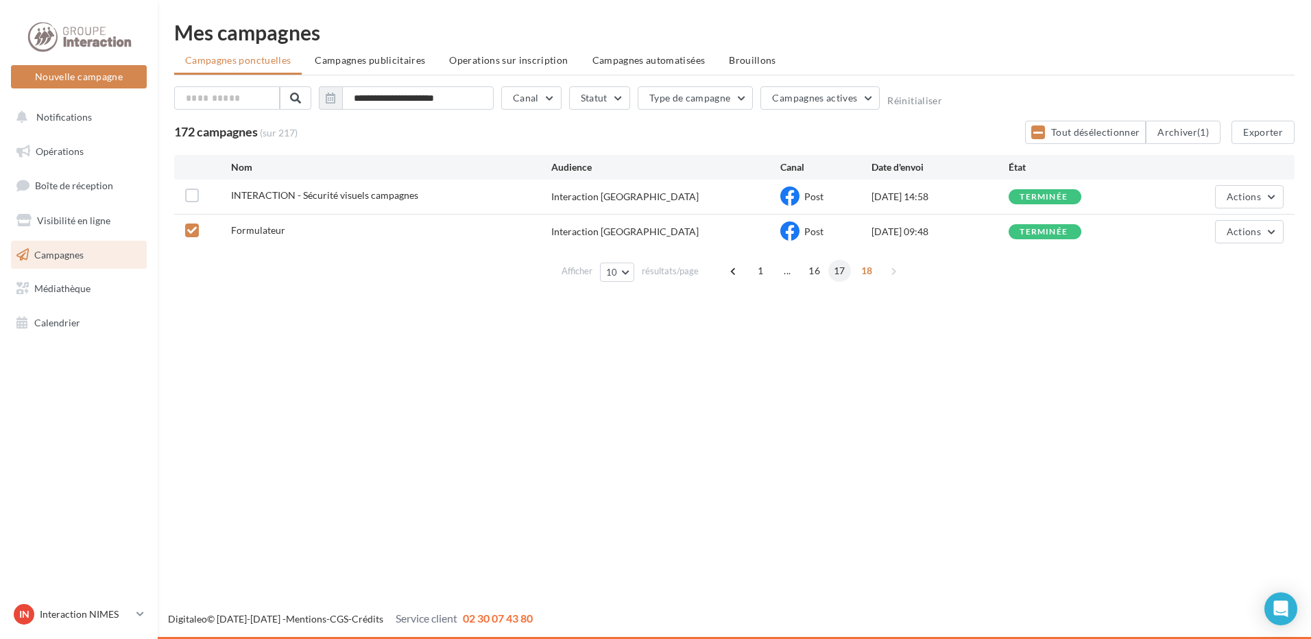
click at [840, 272] on span "17" at bounding box center [839, 271] width 23 height 22
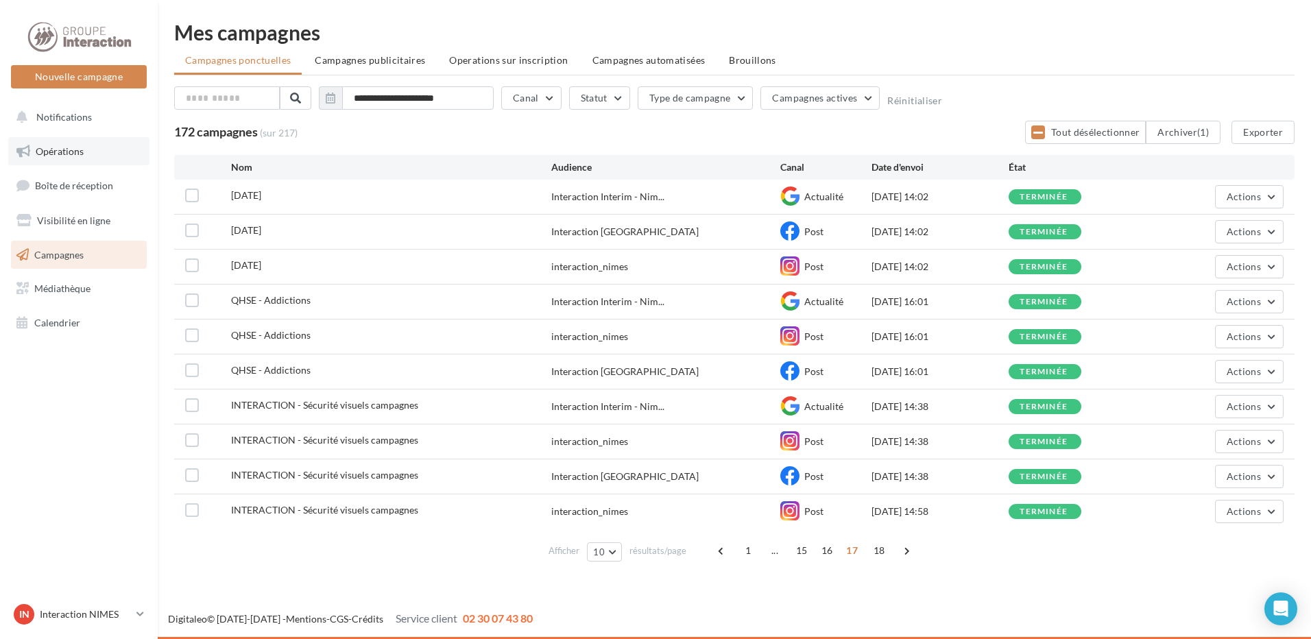
click at [68, 154] on span "Opérations" at bounding box center [60, 151] width 48 height 12
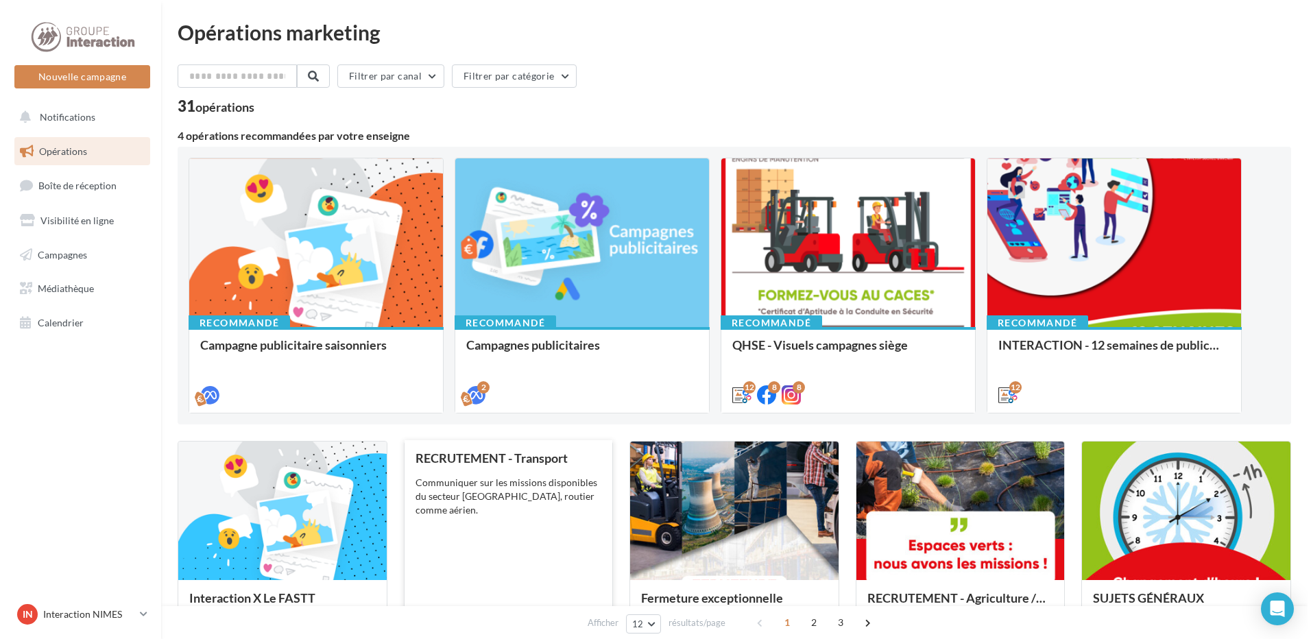
scroll to position [137, 0]
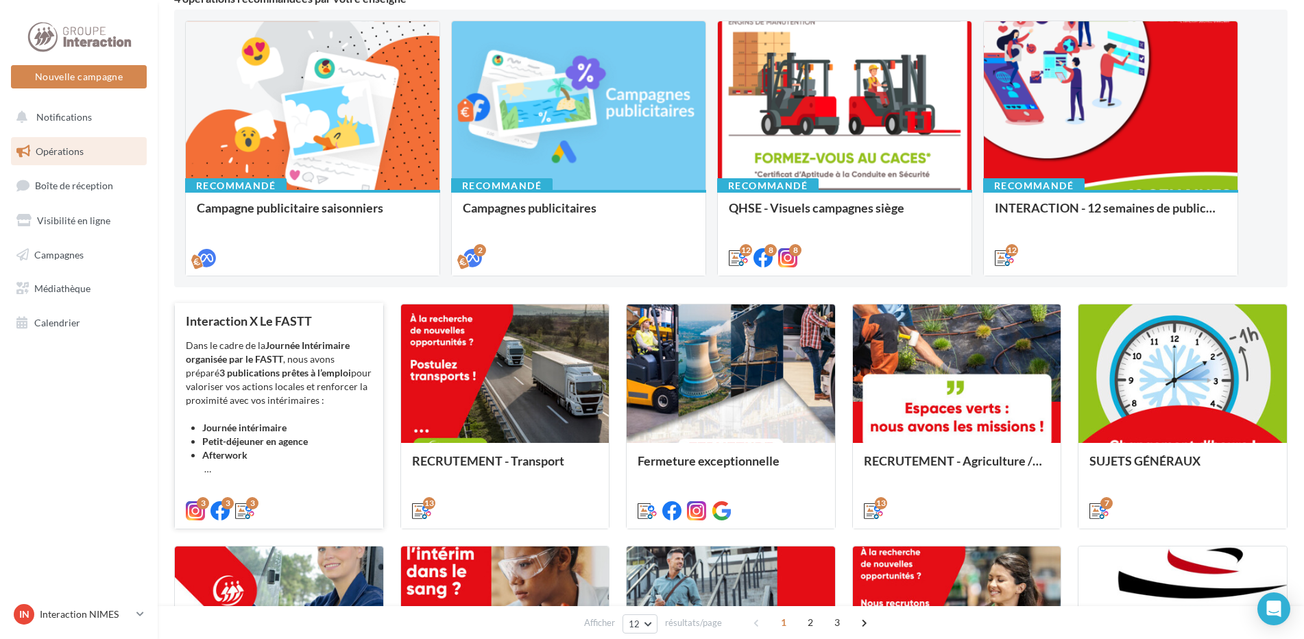
click at [287, 470] on li "Afterwork" at bounding box center [287, 461] width 170 height 27
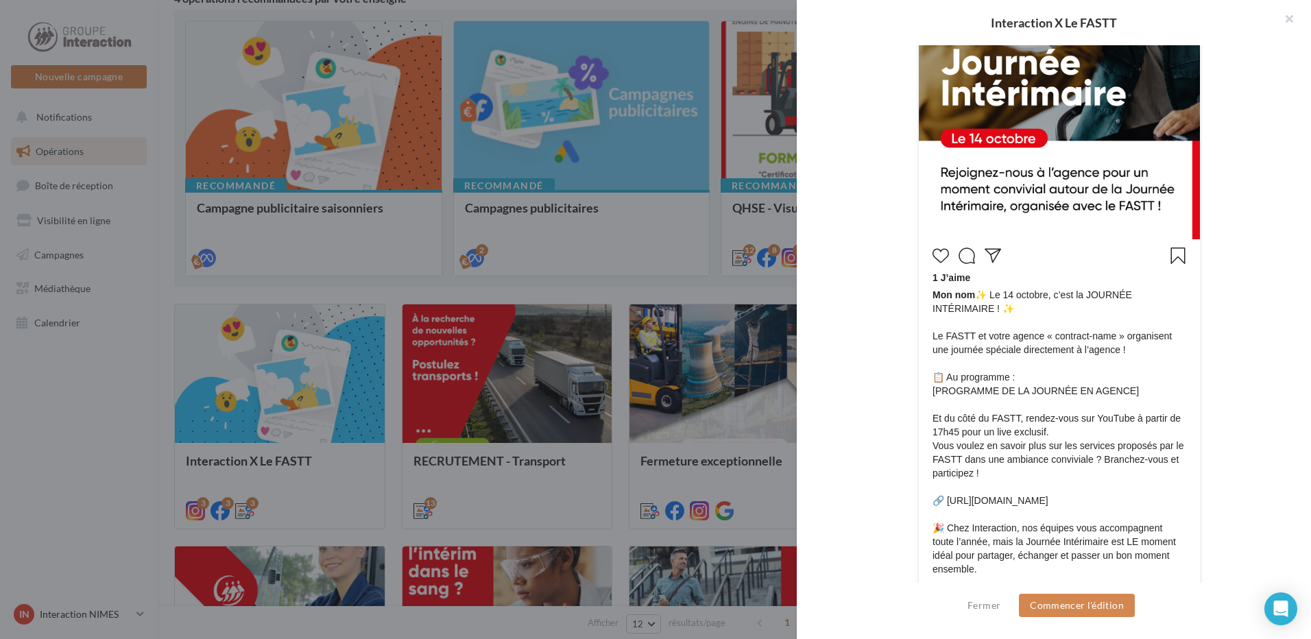
scroll to position [730, 0]
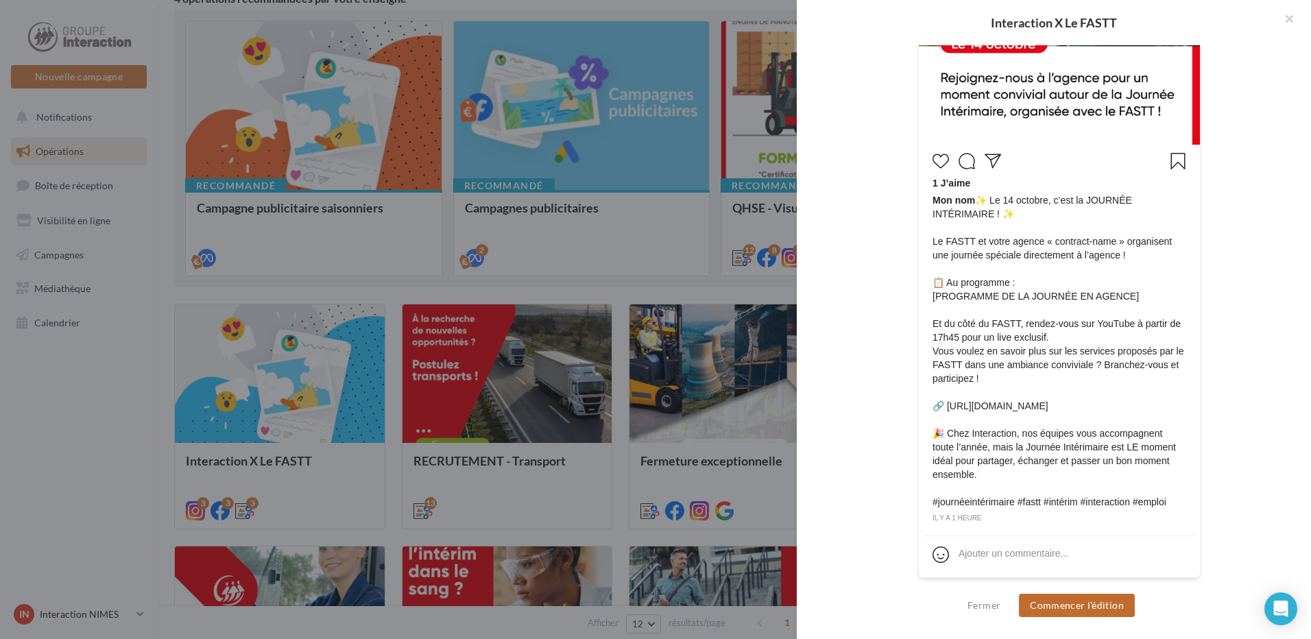
click at [1101, 599] on button "Commencer l'édition" at bounding box center [1077, 605] width 116 height 23
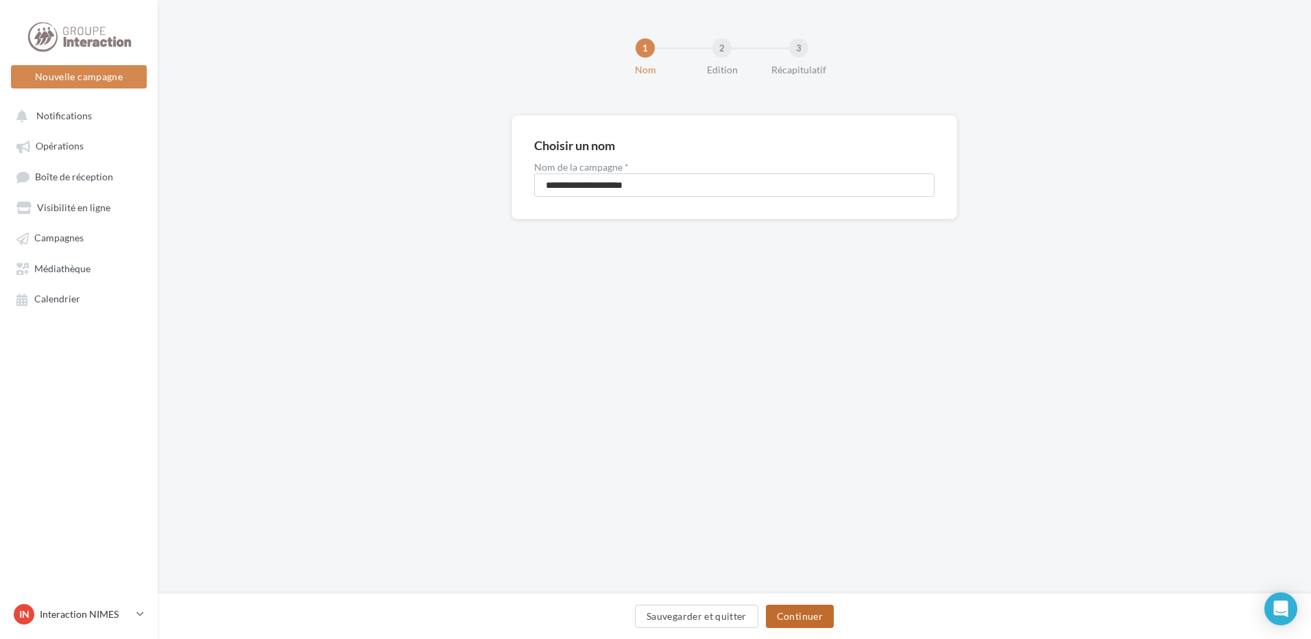
click at [805, 619] on button "Continuer" at bounding box center [800, 616] width 68 height 23
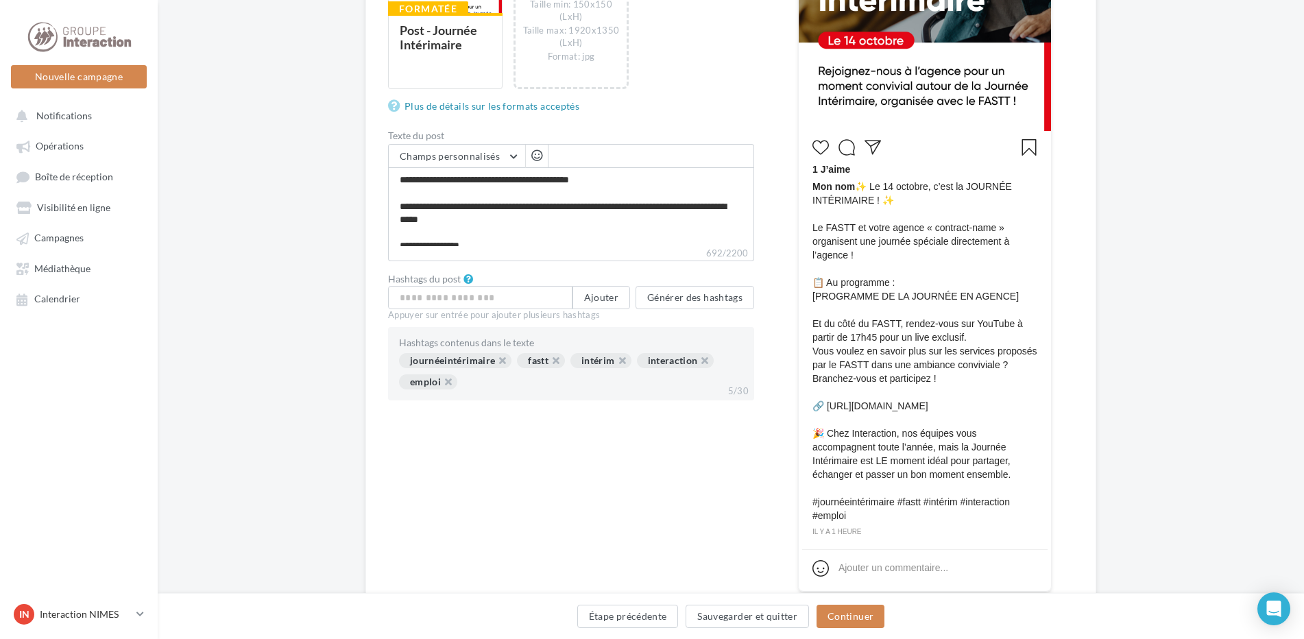
scroll to position [496, 0]
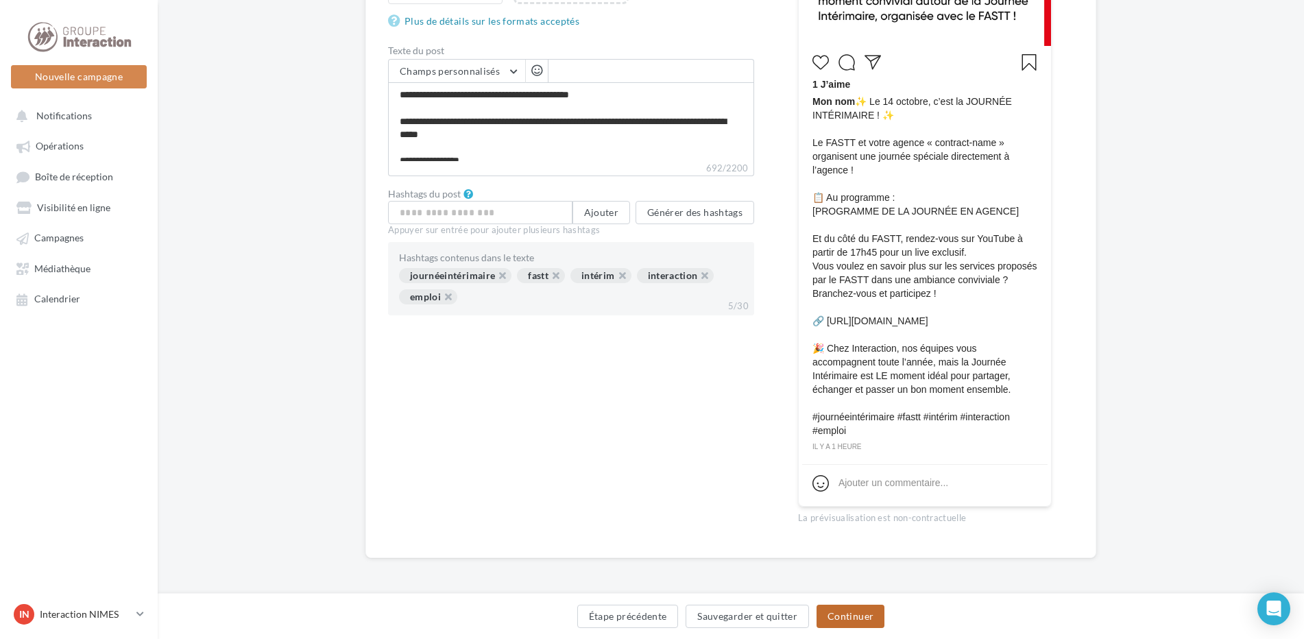
click at [854, 619] on button "Continuer" at bounding box center [851, 616] width 68 height 23
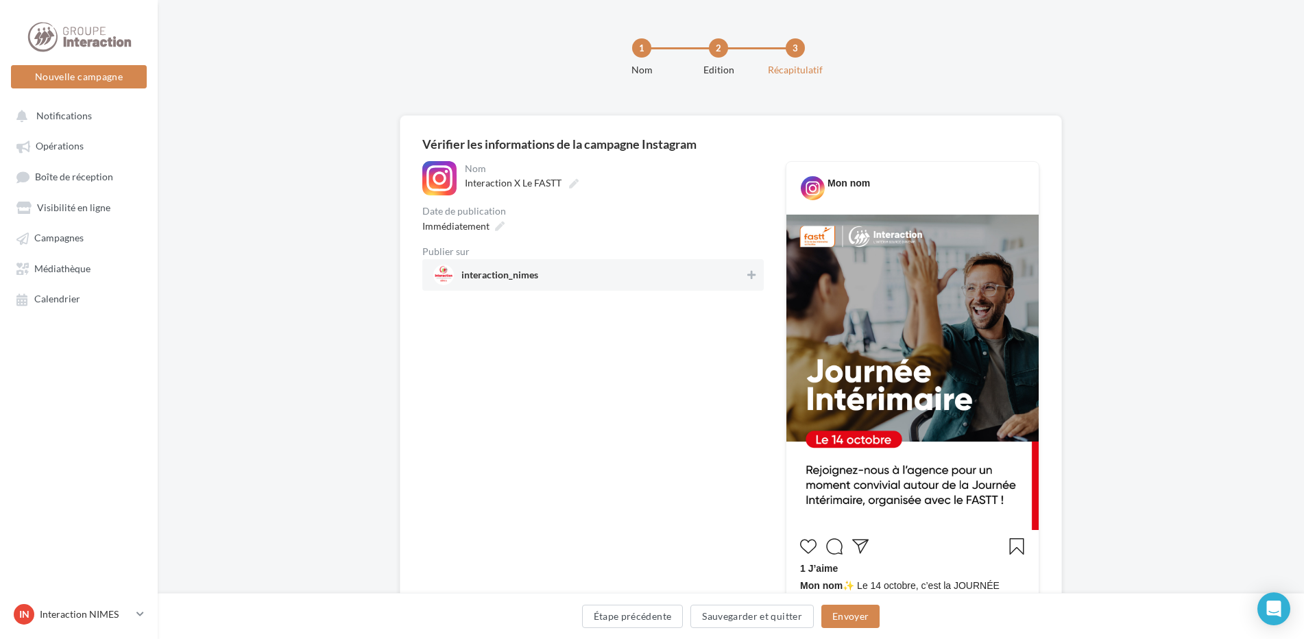
scroll to position [206, 0]
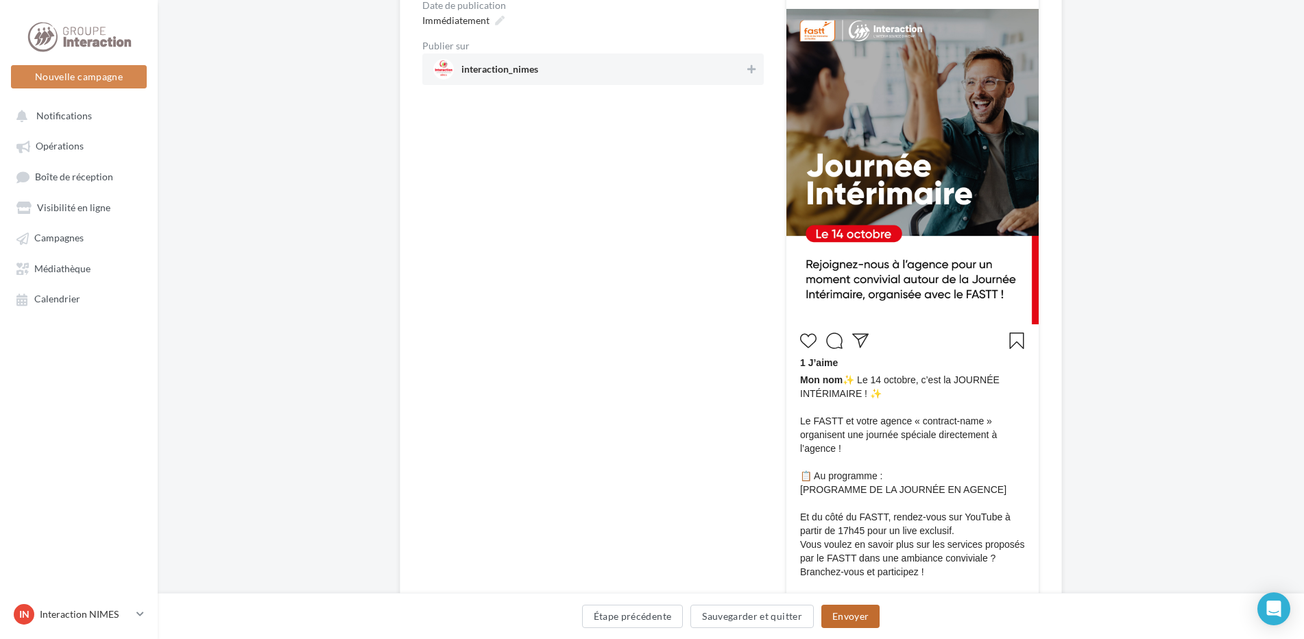
click at [854, 617] on button "Envoyer" at bounding box center [851, 616] width 58 height 23
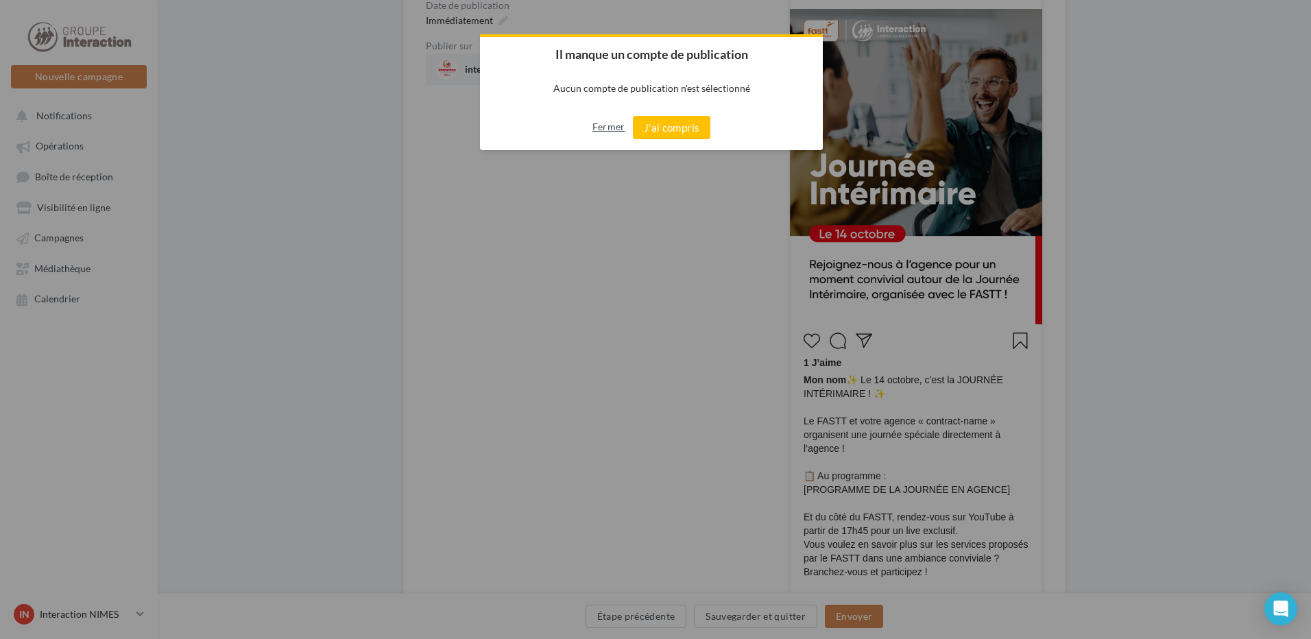
click at [597, 125] on button "Fermer" at bounding box center [608, 127] width 33 height 22
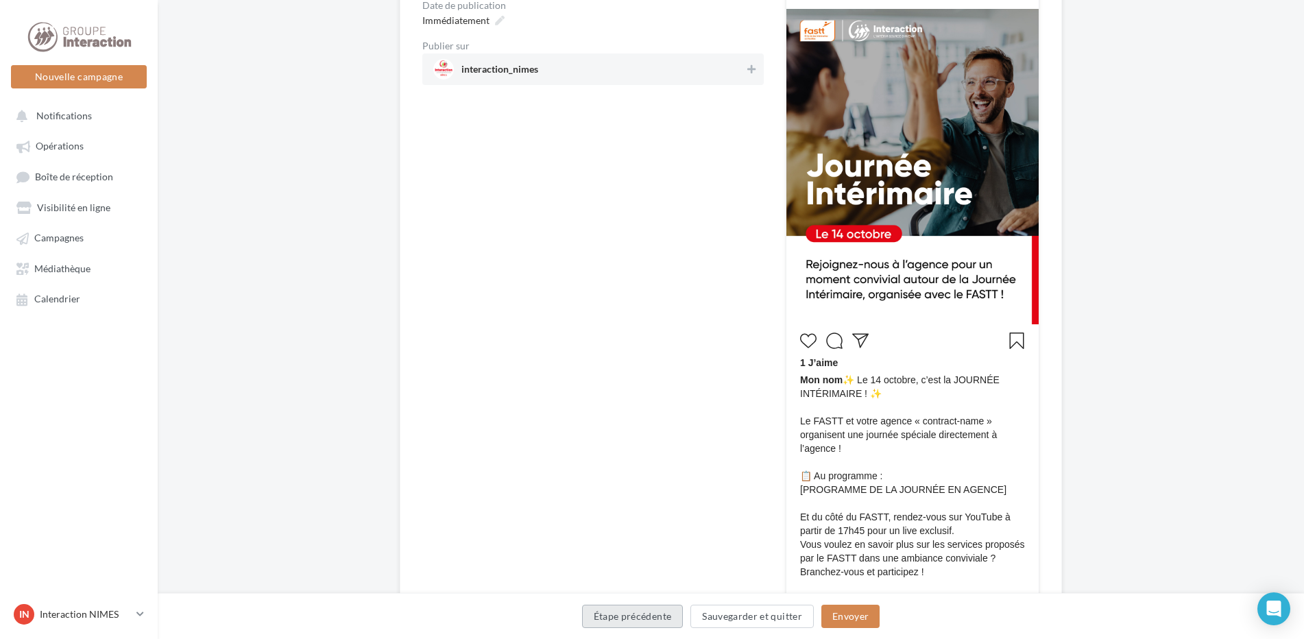
click at [621, 615] on button "Étape précédente" at bounding box center [632, 616] width 101 height 23
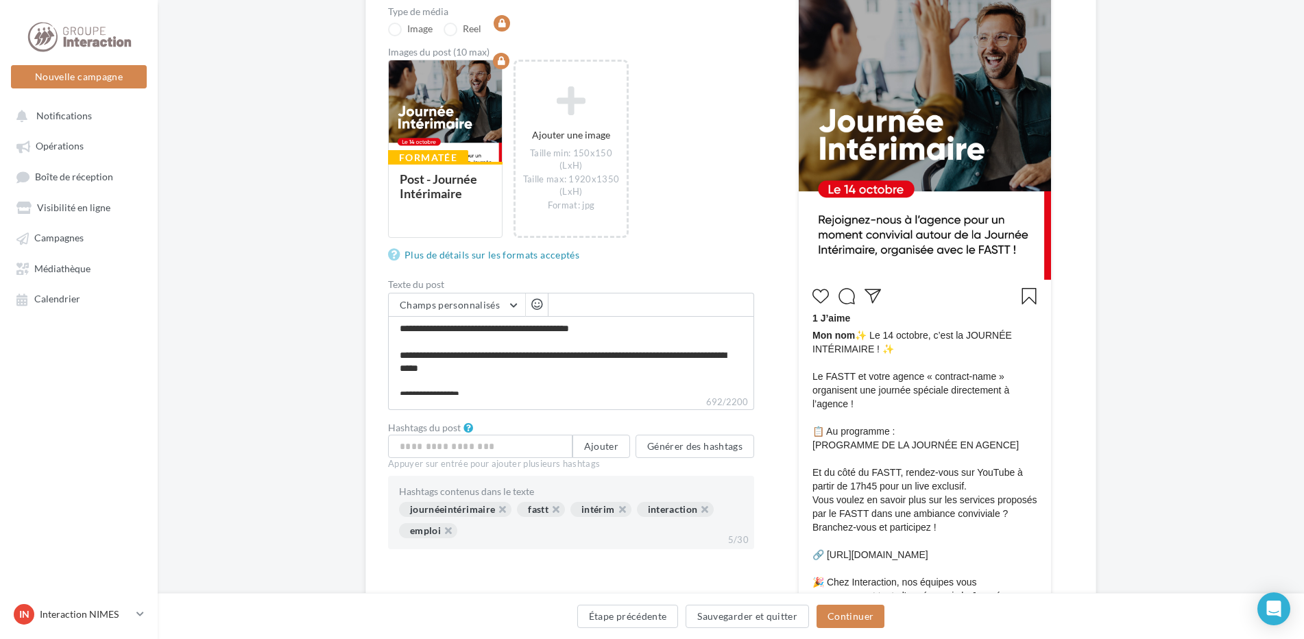
scroll to position [69, 0]
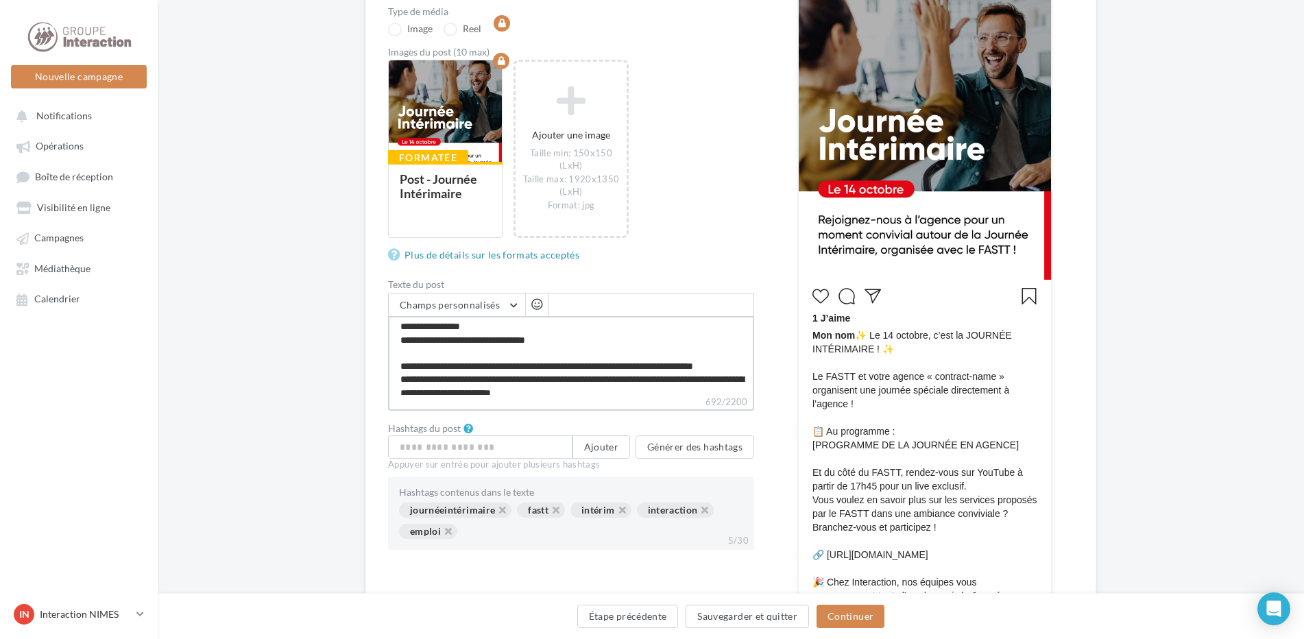
click at [669, 370] on textarea "**********" at bounding box center [571, 355] width 366 height 79
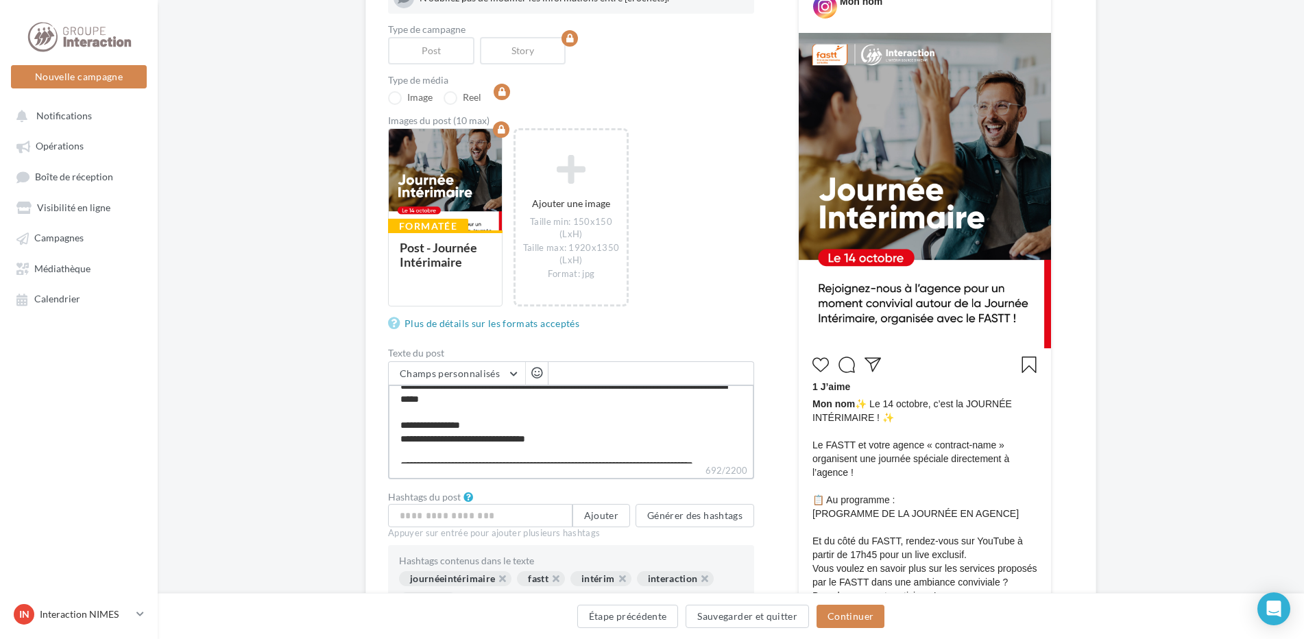
scroll to position [8, 0]
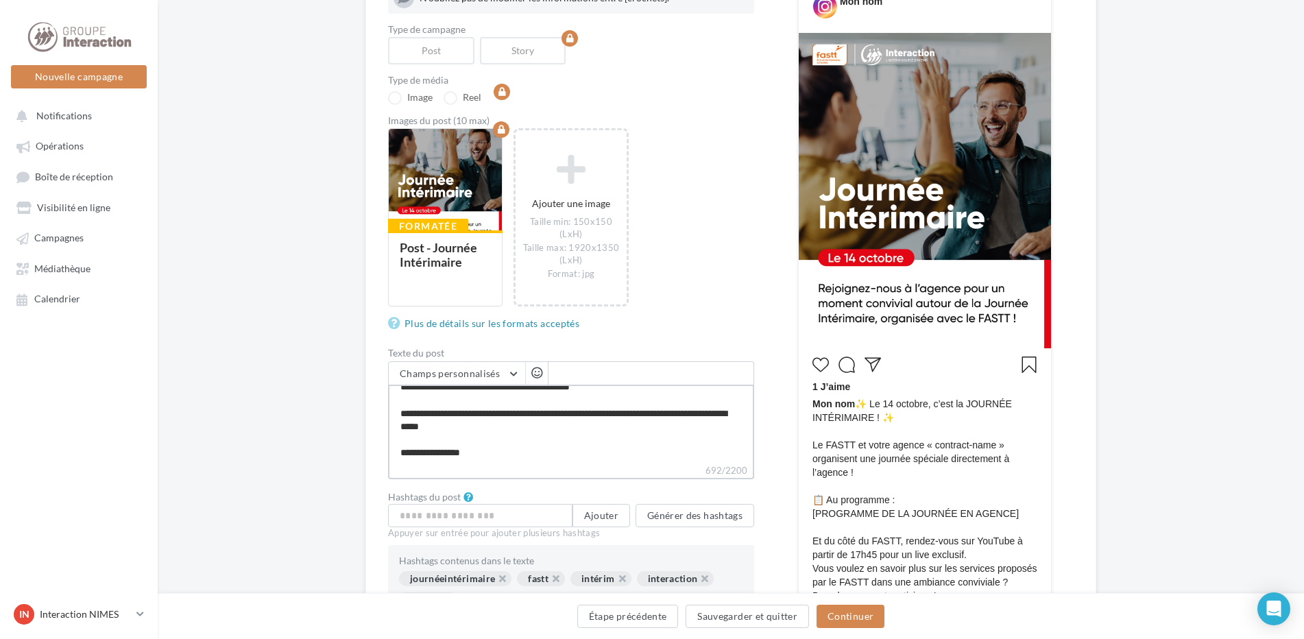
drag, startPoint x: 596, startPoint y: 409, endPoint x: 402, endPoint y: 394, distance: 194.7
click at [402, 394] on textarea "**********" at bounding box center [571, 424] width 366 height 79
click at [529, 441] on textarea "**********" at bounding box center [571, 424] width 366 height 79
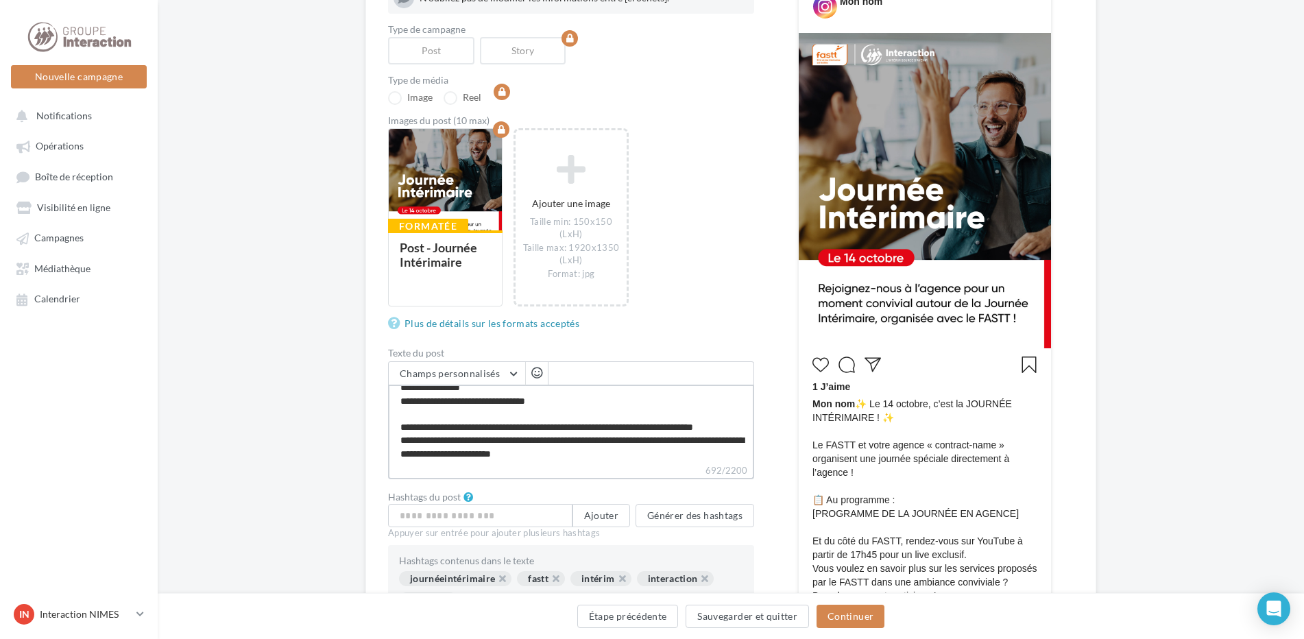
scroll to position [67, 0]
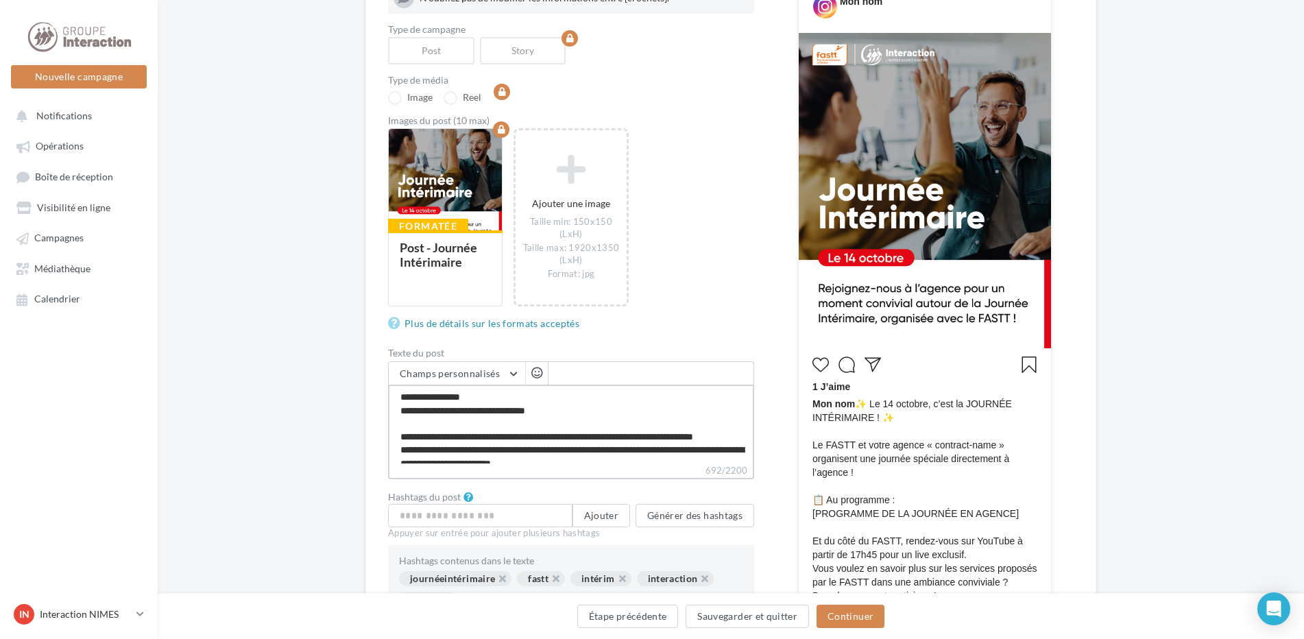
drag, startPoint x: 400, startPoint y: 393, endPoint x: 598, endPoint y: 418, distance: 199.1
click at [598, 418] on textarea "**********" at bounding box center [571, 424] width 366 height 79
type textarea "**********"
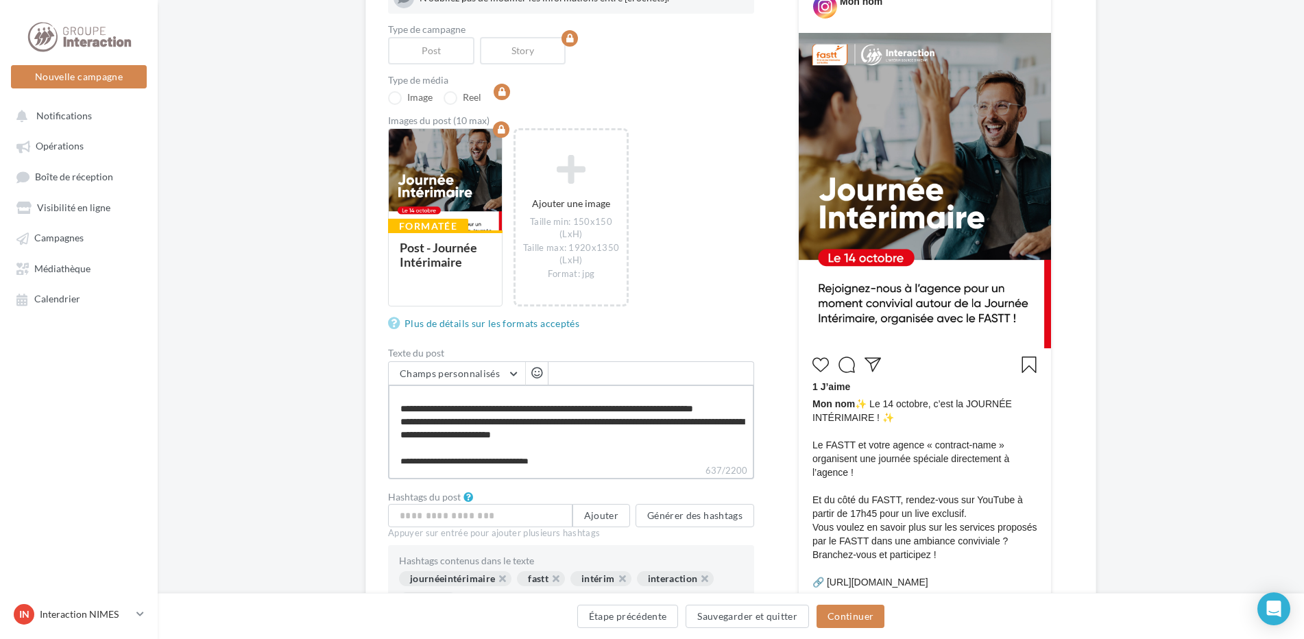
scroll to position [0, 0]
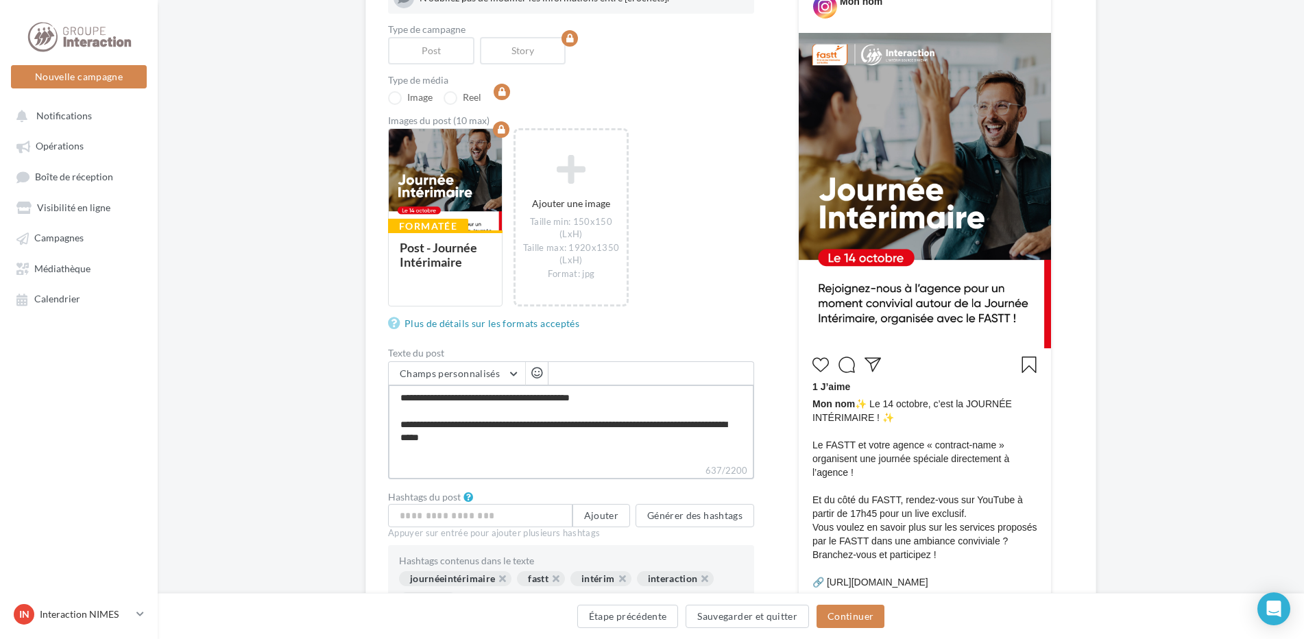
drag, startPoint x: 575, startPoint y: 427, endPoint x: 518, endPoint y: 427, distance: 56.9
click at [518, 427] on textarea "**********" at bounding box center [571, 424] width 366 height 79
type textarea "**********"
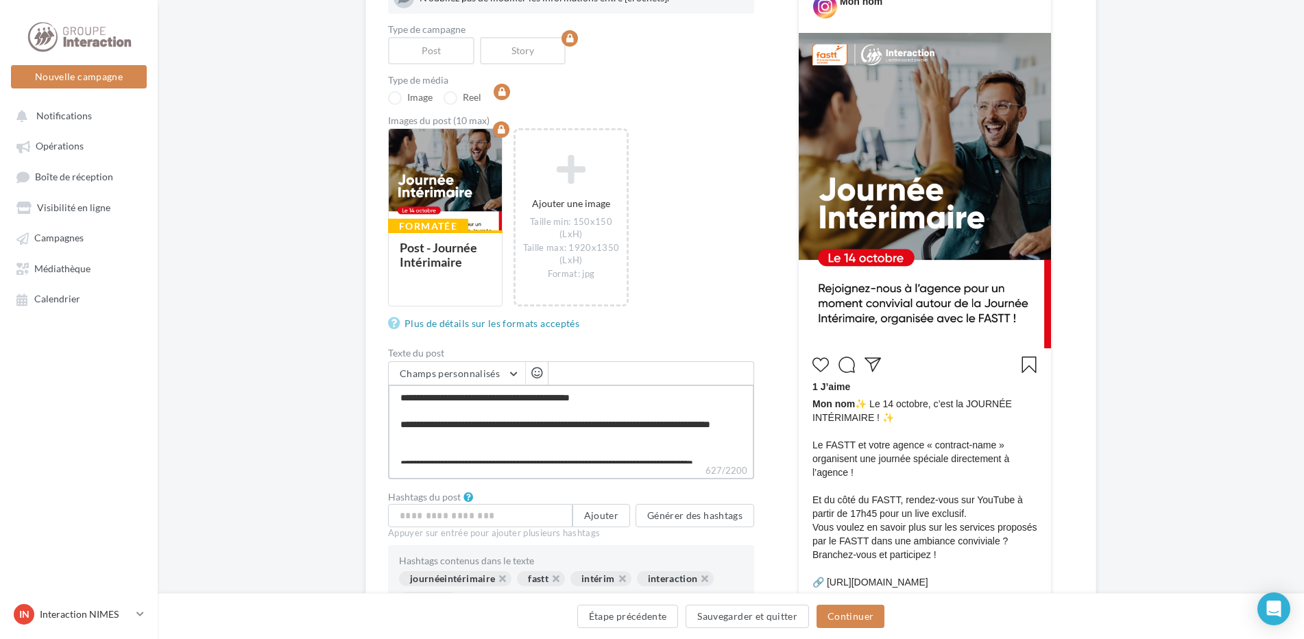
type textarea "**********"
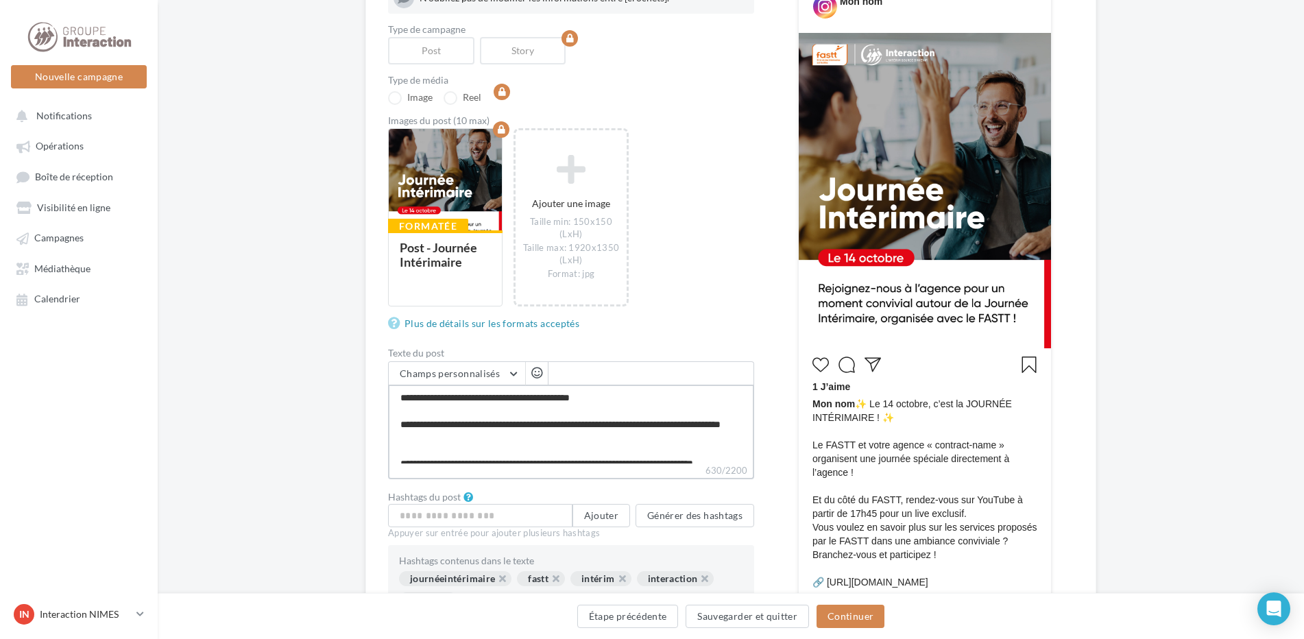
type textarea "**********"
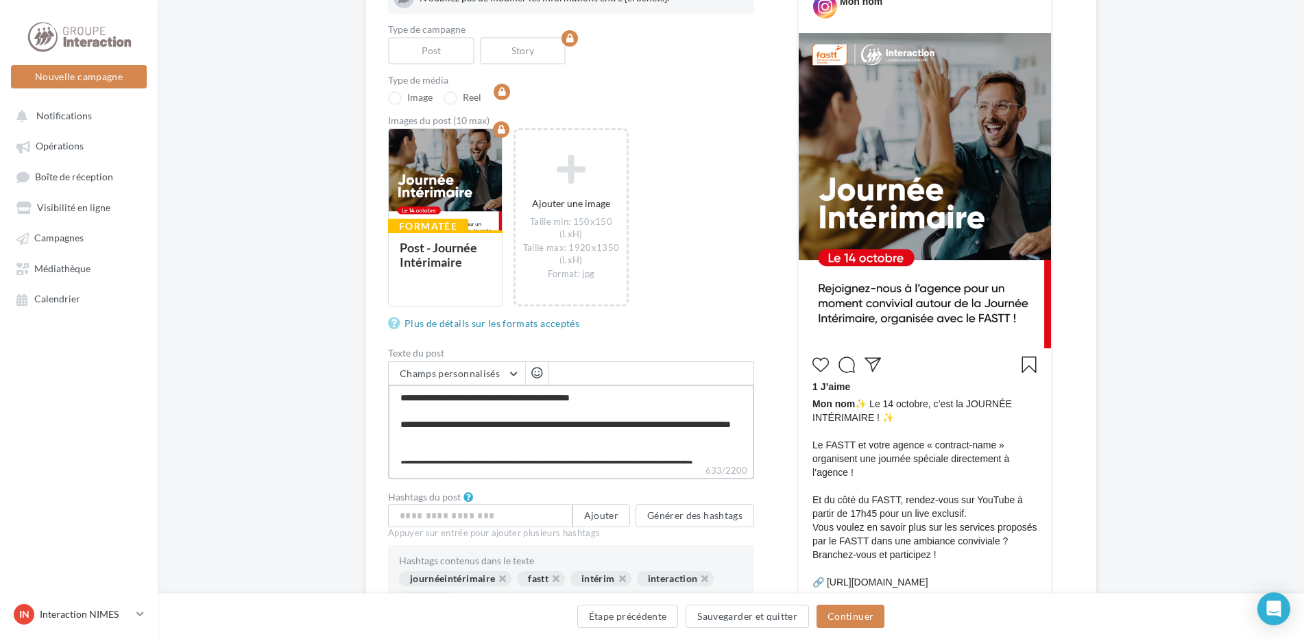
type textarea "**********"
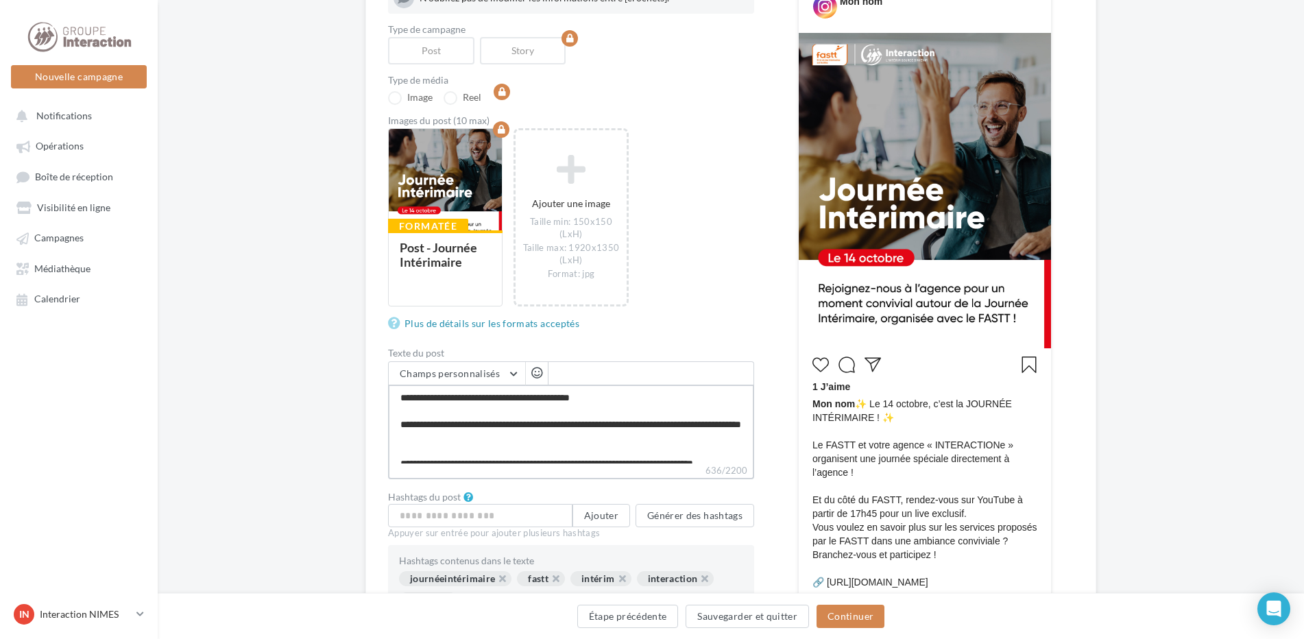
type textarea "**********"
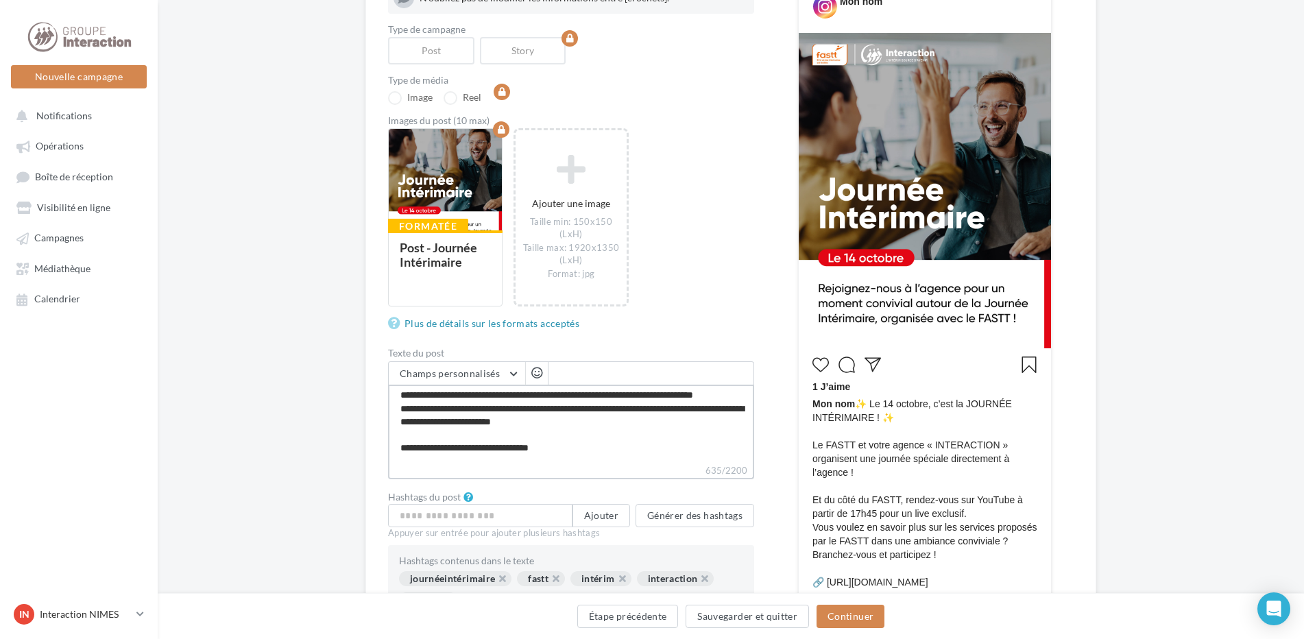
drag, startPoint x: 488, startPoint y: 411, endPoint x: 403, endPoint y: 407, distance: 85.1
click at [403, 407] on textarea "**********" at bounding box center [571, 424] width 366 height 79
type textarea "**********"
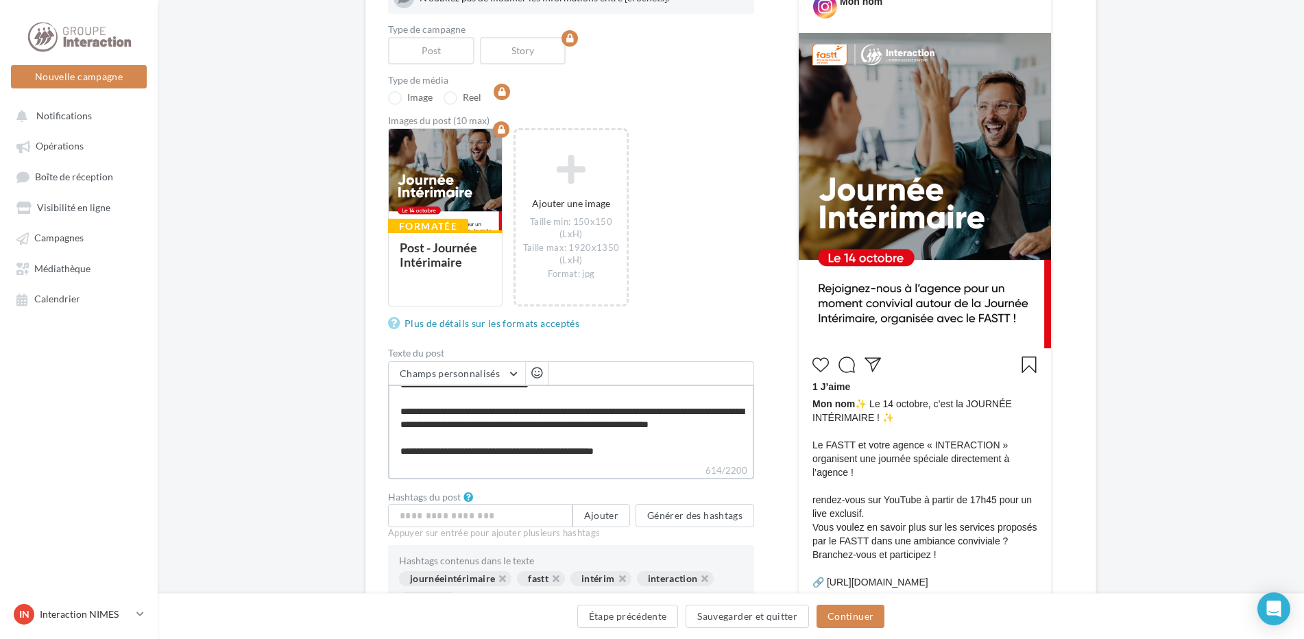
scroll to position [263, 0]
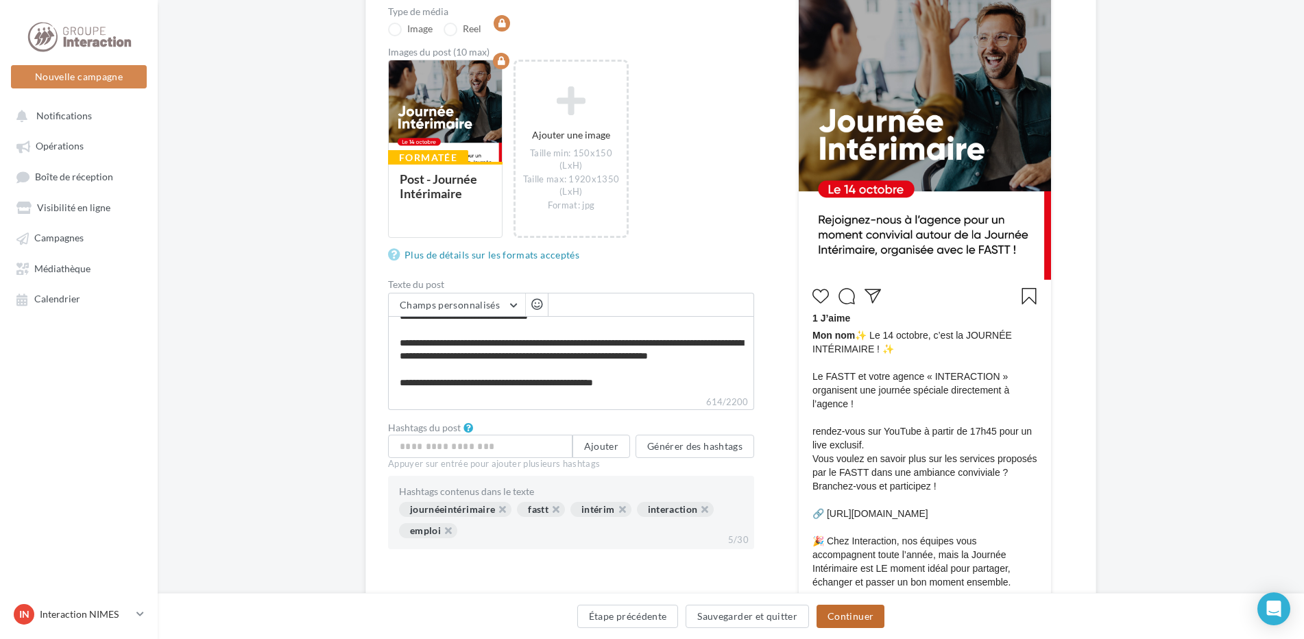
click at [865, 617] on button "Continuer" at bounding box center [851, 616] width 68 height 23
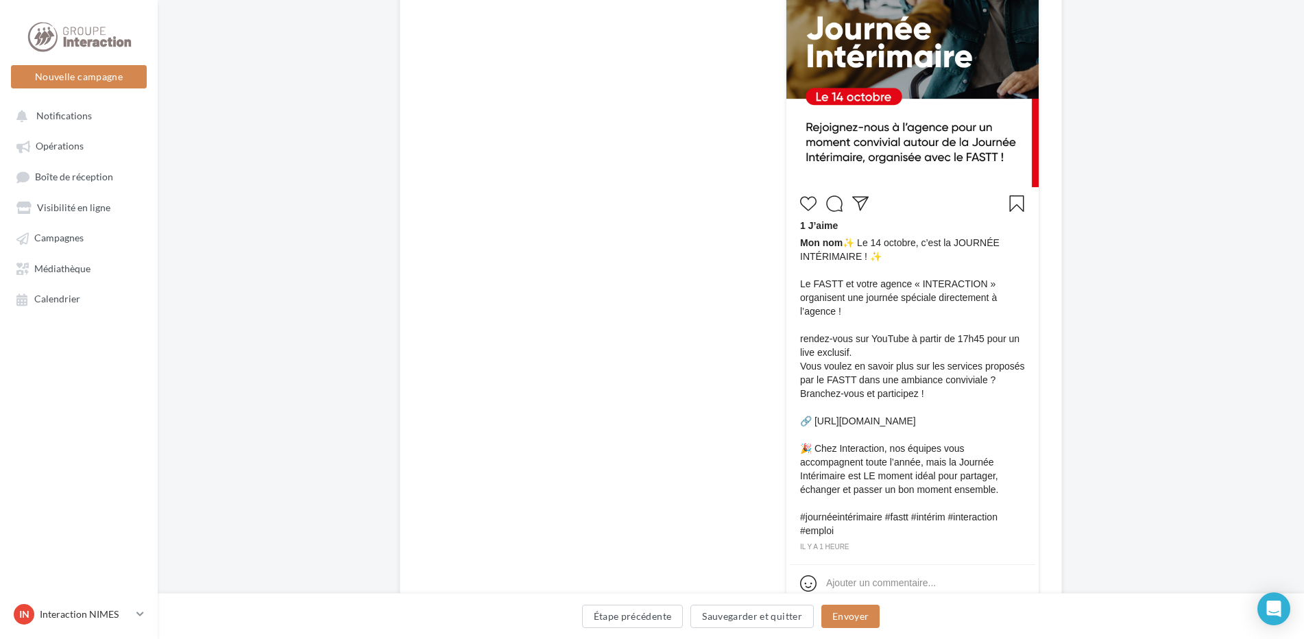
scroll to position [443, 0]
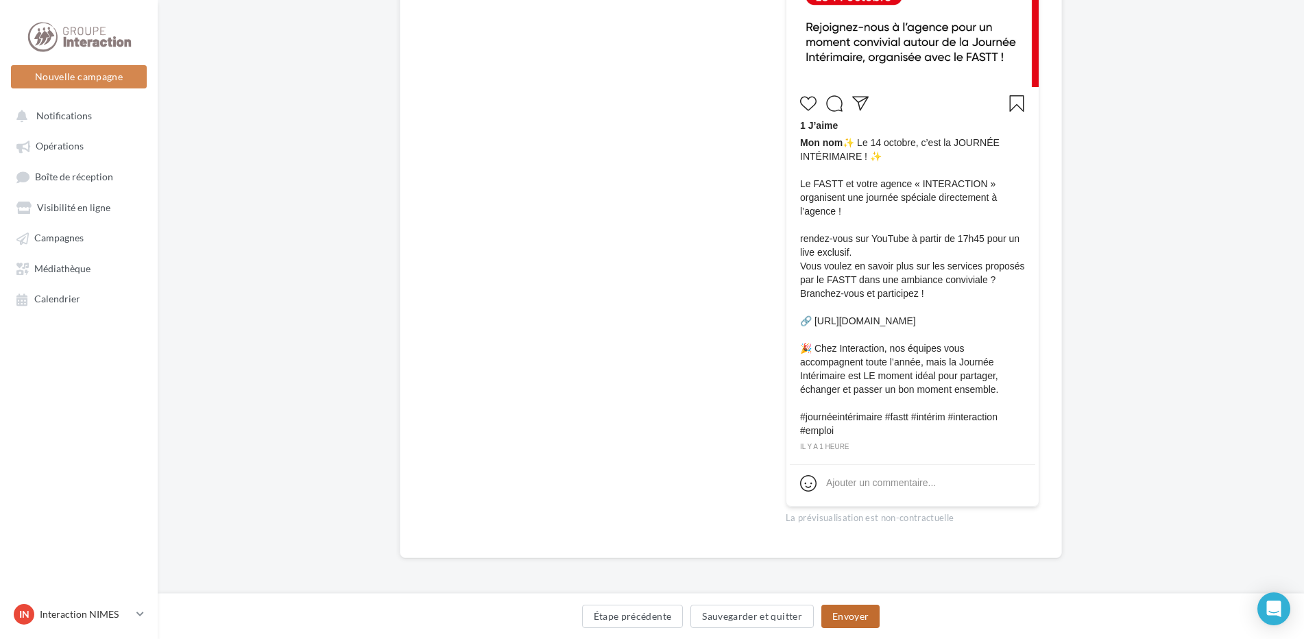
click at [848, 617] on button "Envoyer" at bounding box center [851, 616] width 58 height 23
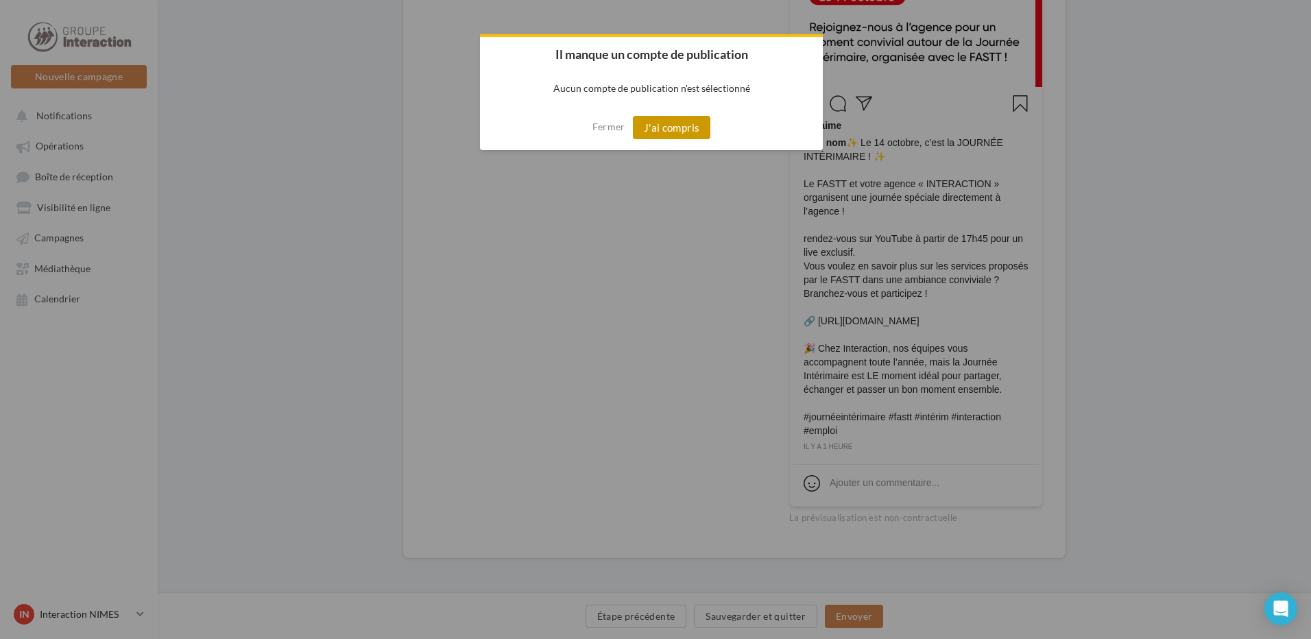
click at [655, 131] on button "J'ai compris" at bounding box center [672, 127] width 78 height 23
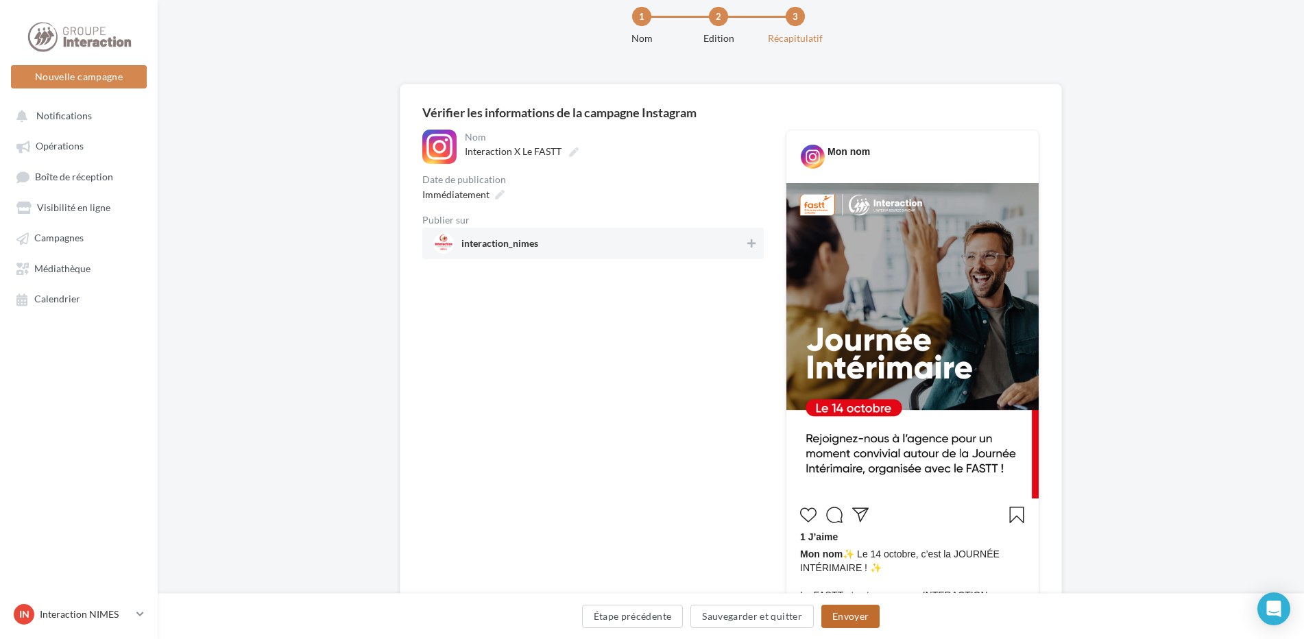
scroll to position [0, 0]
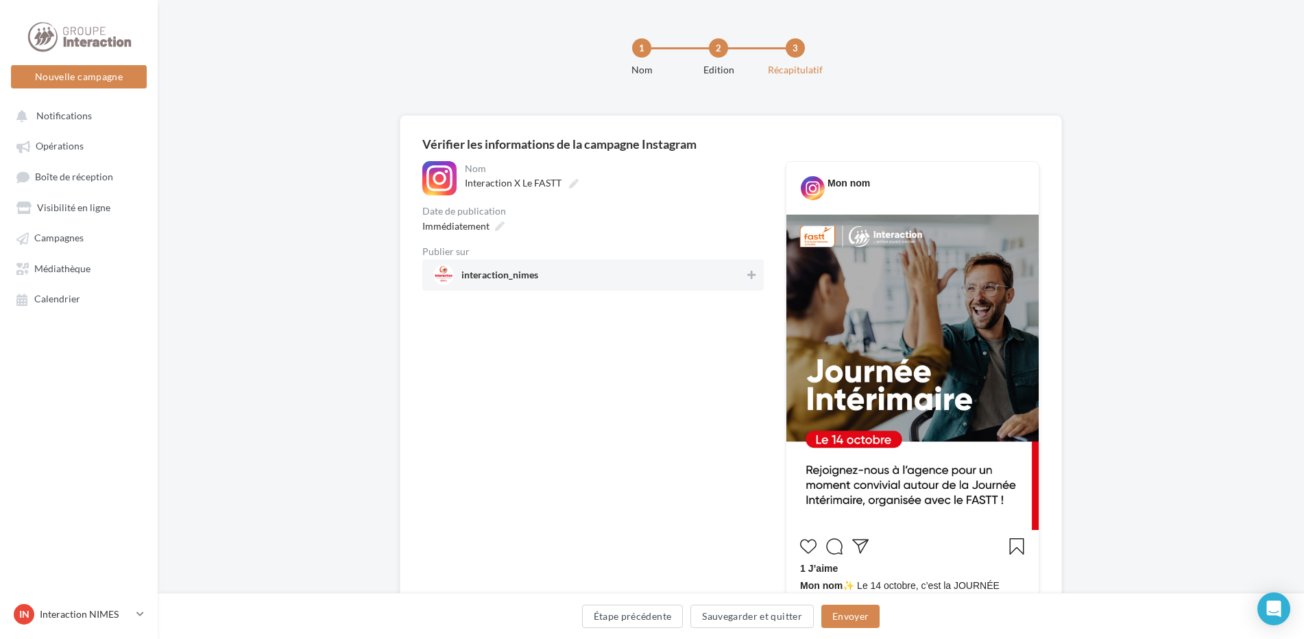
click at [520, 279] on span "interaction_nimes" at bounding box center [500, 277] width 77 height 15
click at [504, 276] on span "interaction_nimes" at bounding box center [500, 277] width 77 height 15
click at [545, 272] on span "interaction_nimes" at bounding box center [588, 275] width 311 height 21
click at [569, 184] on icon at bounding box center [574, 184] width 10 height 10
click at [569, 184] on input "**********" at bounding box center [525, 184] width 121 height 23
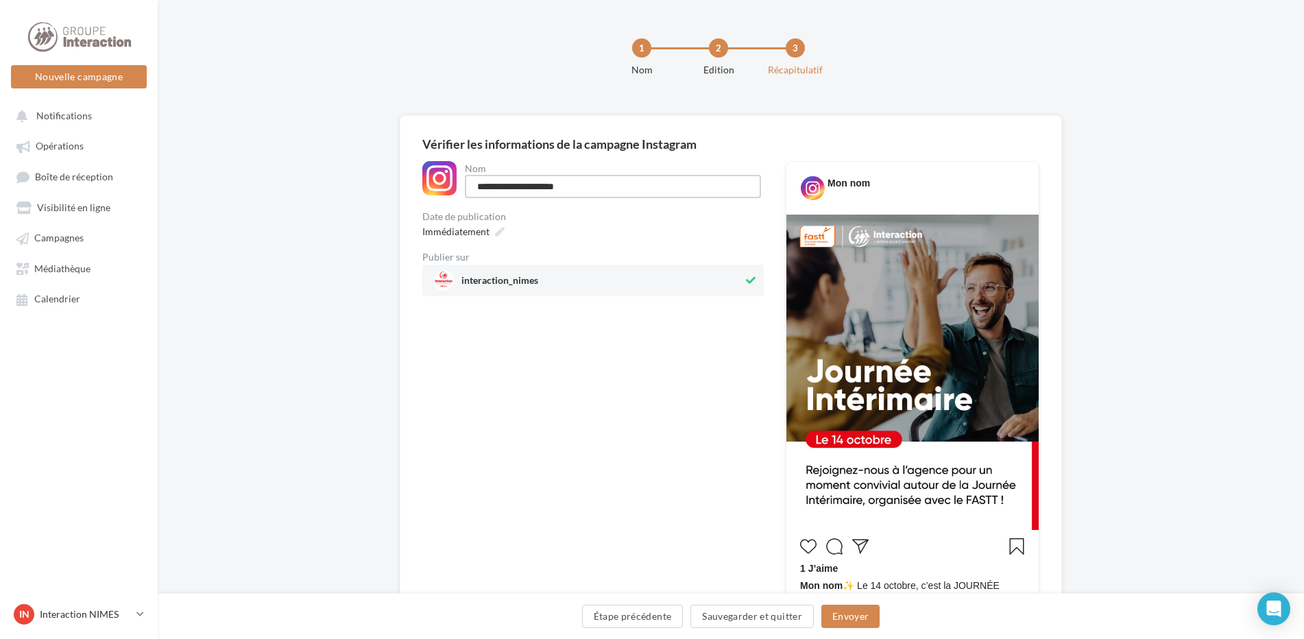
drag, startPoint x: 588, startPoint y: 189, endPoint x: 592, endPoint y: 197, distance: 9.2
click at [592, 197] on input "**********" at bounding box center [613, 186] width 296 height 23
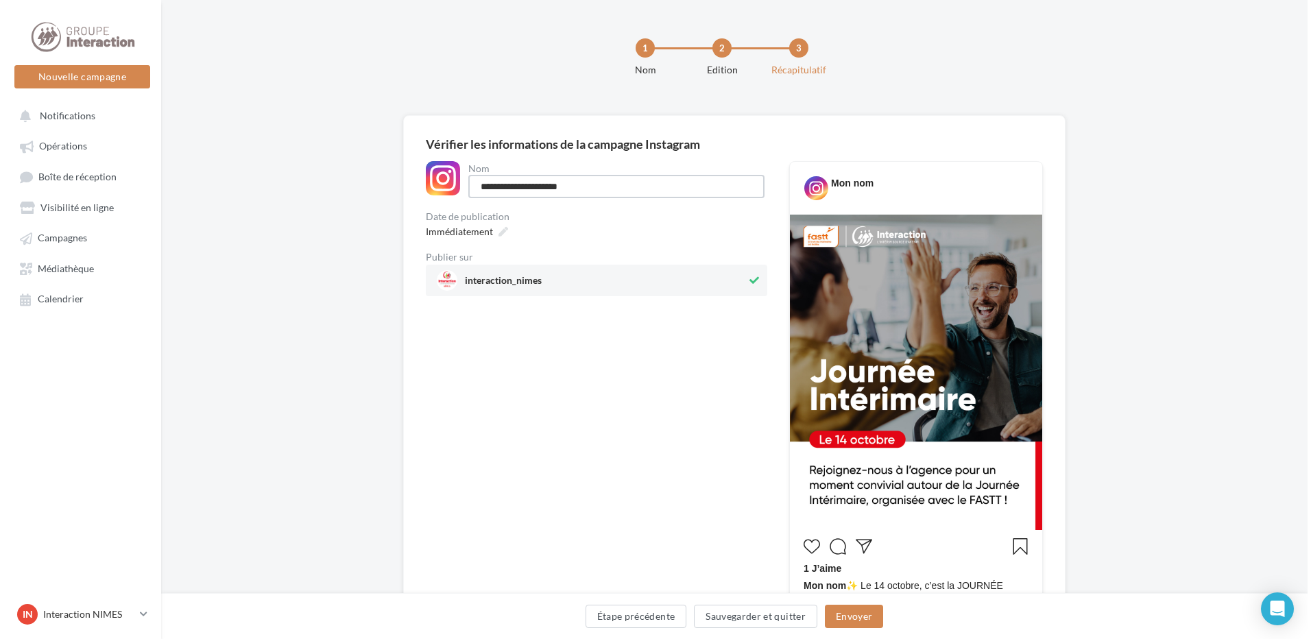
scroll to position [137, 0]
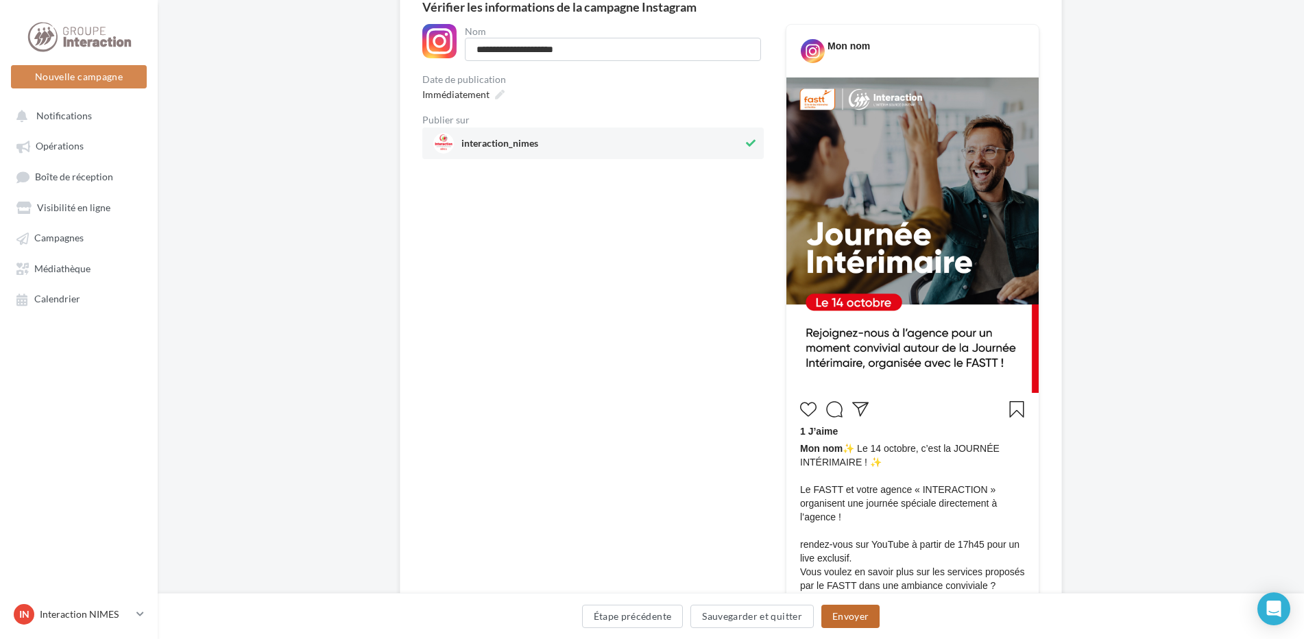
click at [847, 614] on button "Envoyer" at bounding box center [851, 616] width 58 height 23
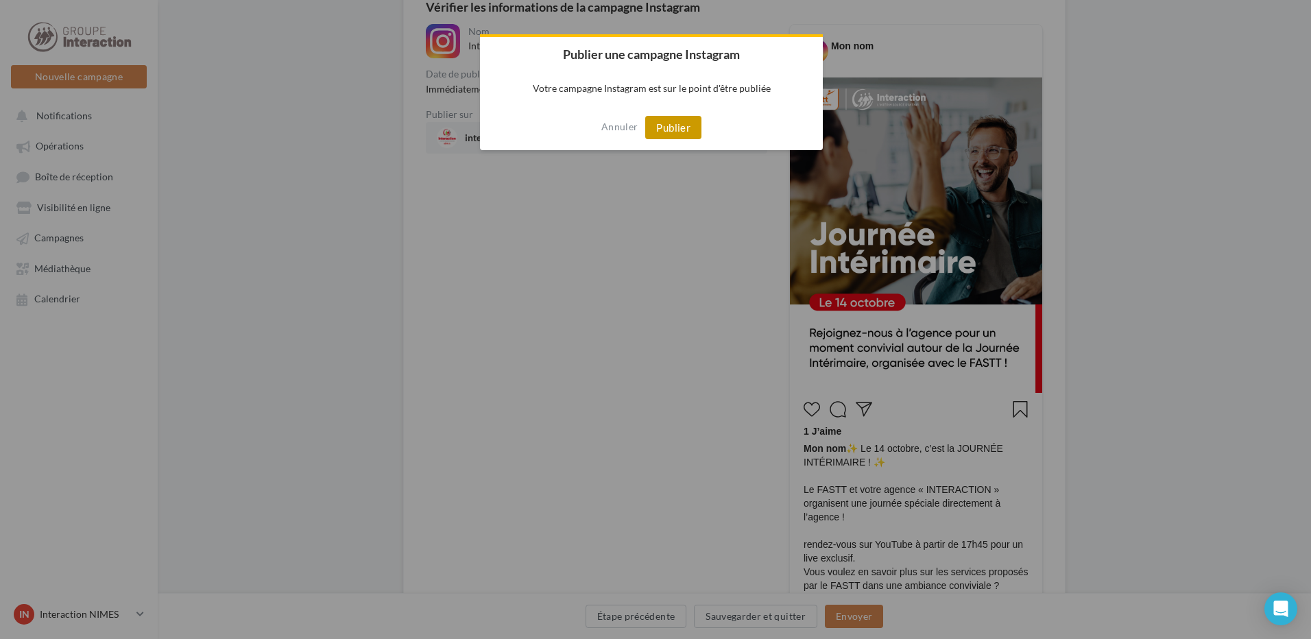
click at [671, 131] on button "Publier" at bounding box center [673, 127] width 56 height 23
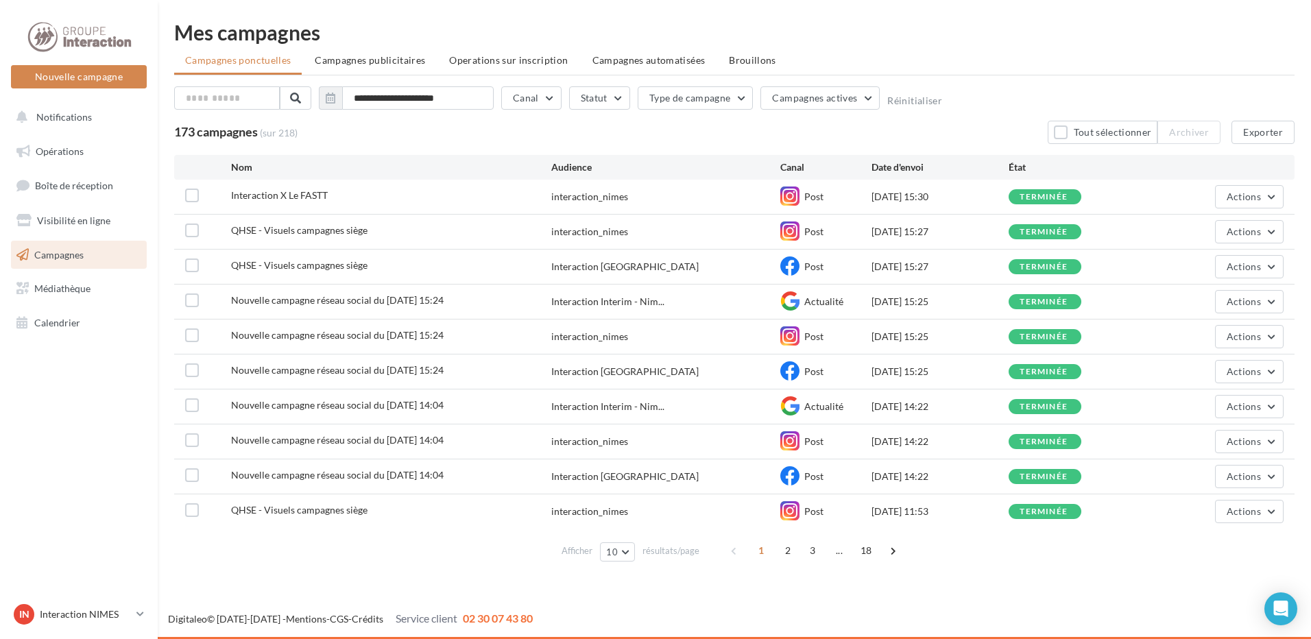
click at [791, 15] on div "**********" at bounding box center [734, 294] width 1153 height 589
click at [586, 38] on div "Mes campagnes" at bounding box center [734, 32] width 1121 height 21
